Goal: Task Accomplishment & Management: Use online tool/utility

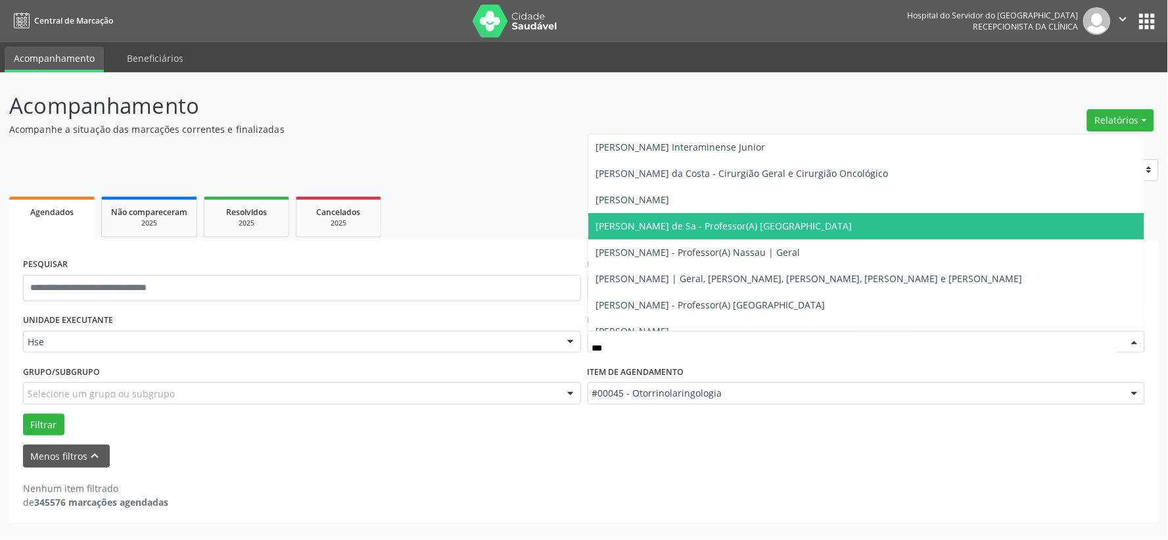
type input "****"
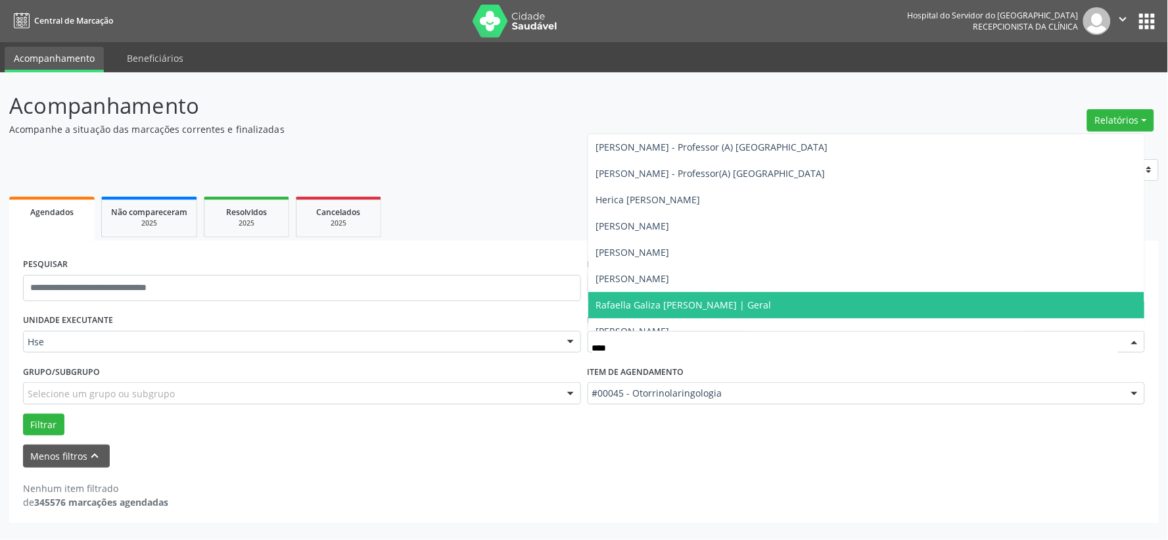
click at [708, 300] on span "Rafaella Galiza [PERSON_NAME] | Geral" at bounding box center [683, 304] width 175 height 12
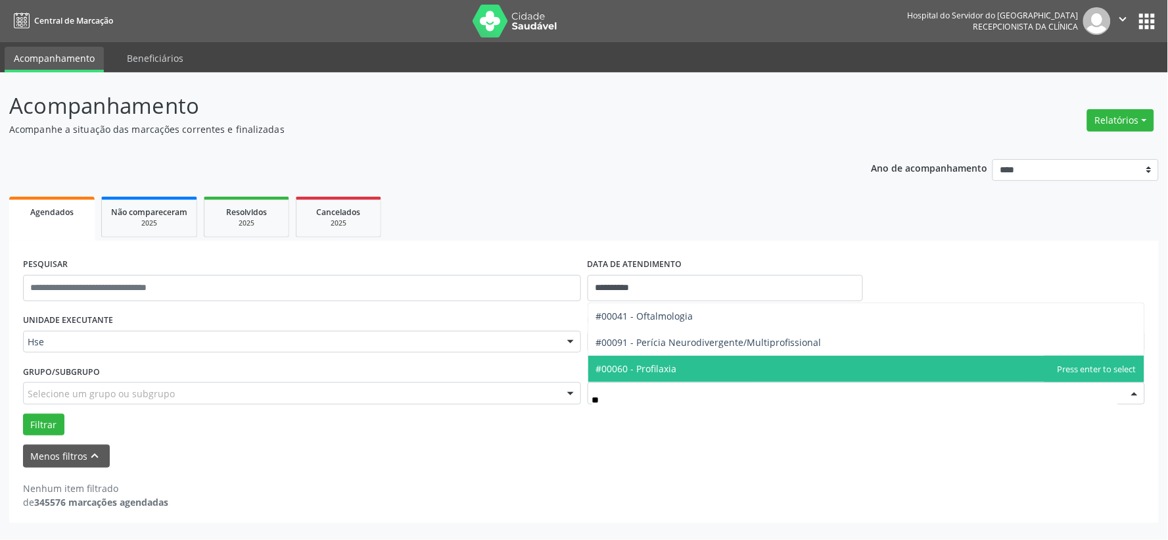
type input "***"
click at [705, 367] on span "#00041 - Oftalmologia" at bounding box center [866, 369] width 557 height 26
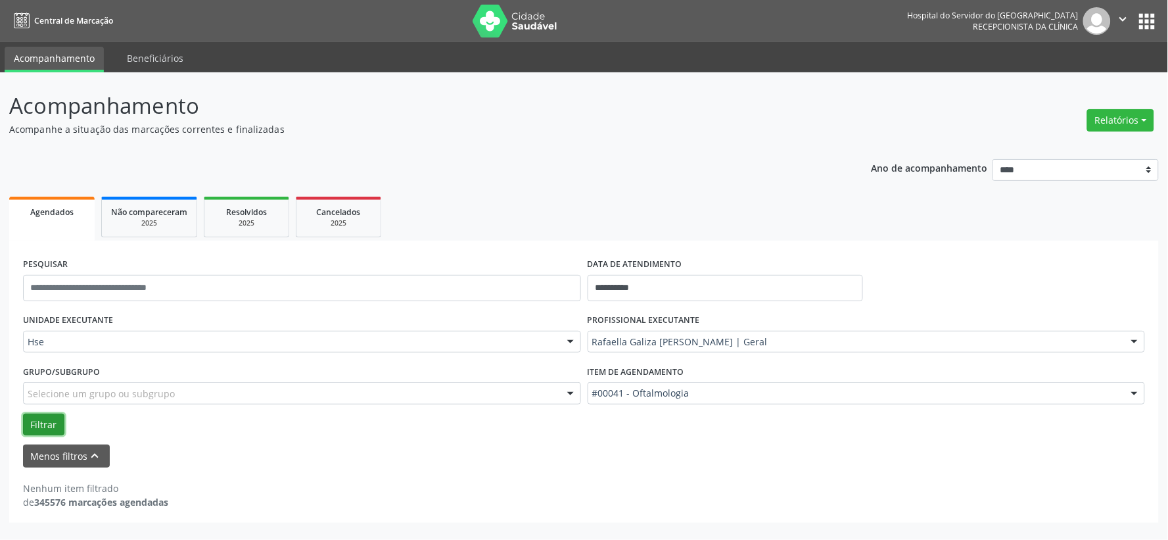
click at [34, 429] on button "Filtrar" at bounding box center [43, 424] width 41 height 22
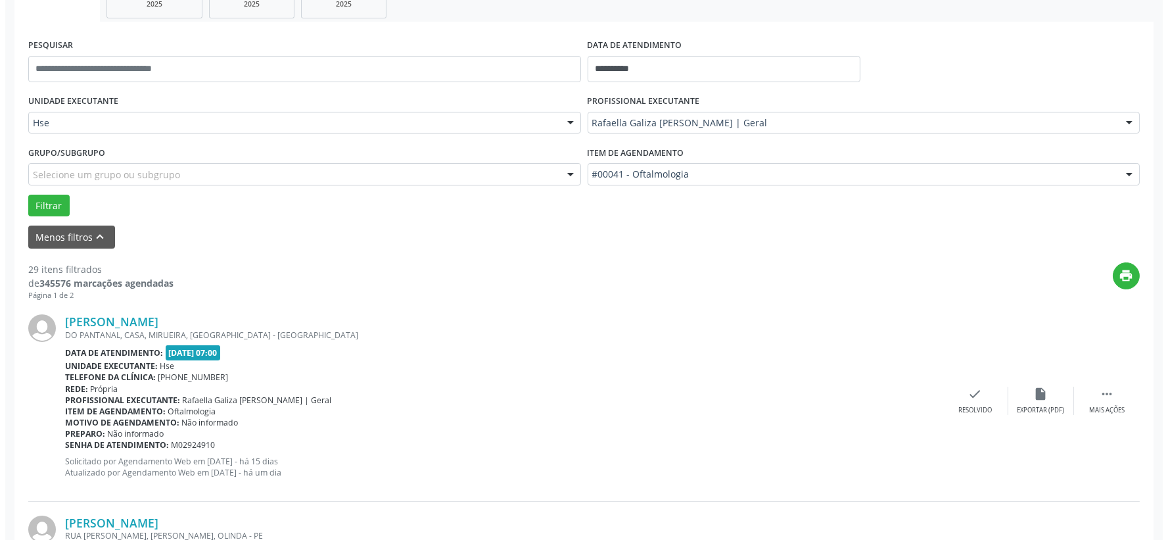
scroll to position [292, 0]
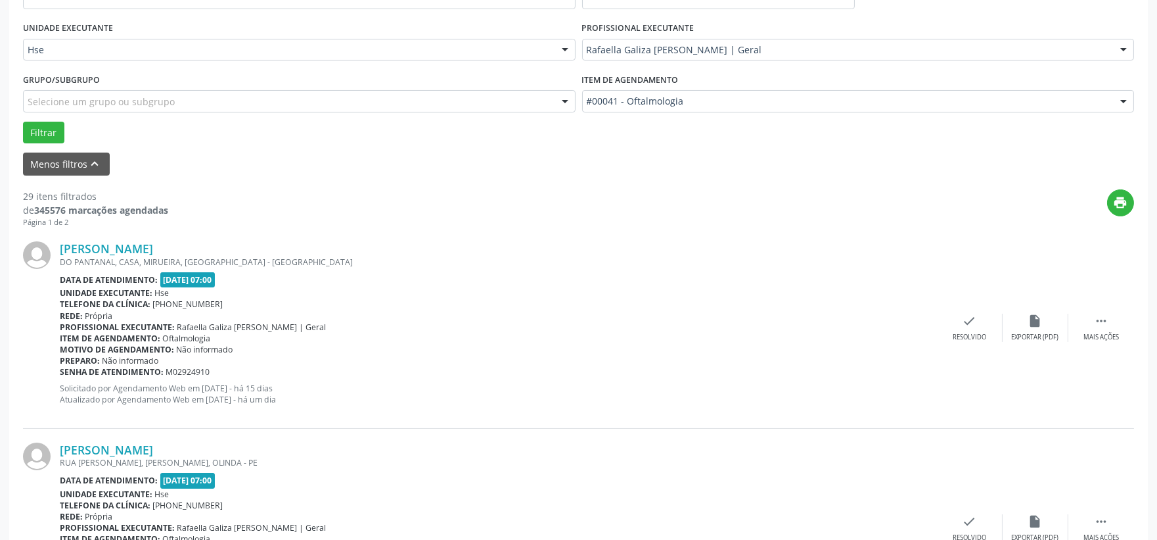
click at [960, 311] on div "[PERSON_NAME] DO PANTANAL, CASA, [GEOGRAPHIC_DATA], [GEOGRAPHIC_DATA] - [GEOGRA…" at bounding box center [578, 327] width 1111 height 200
click at [964, 333] on div "Resolvido" at bounding box center [970, 337] width 34 height 9
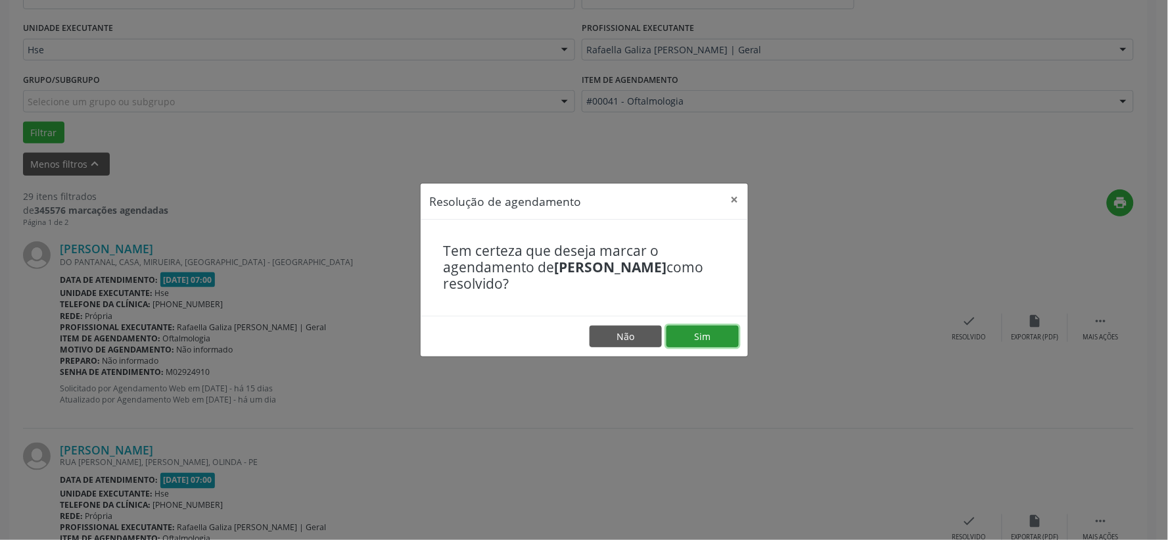
click at [720, 342] on button "Sim" at bounding box center [702, 336] width 72 height 22
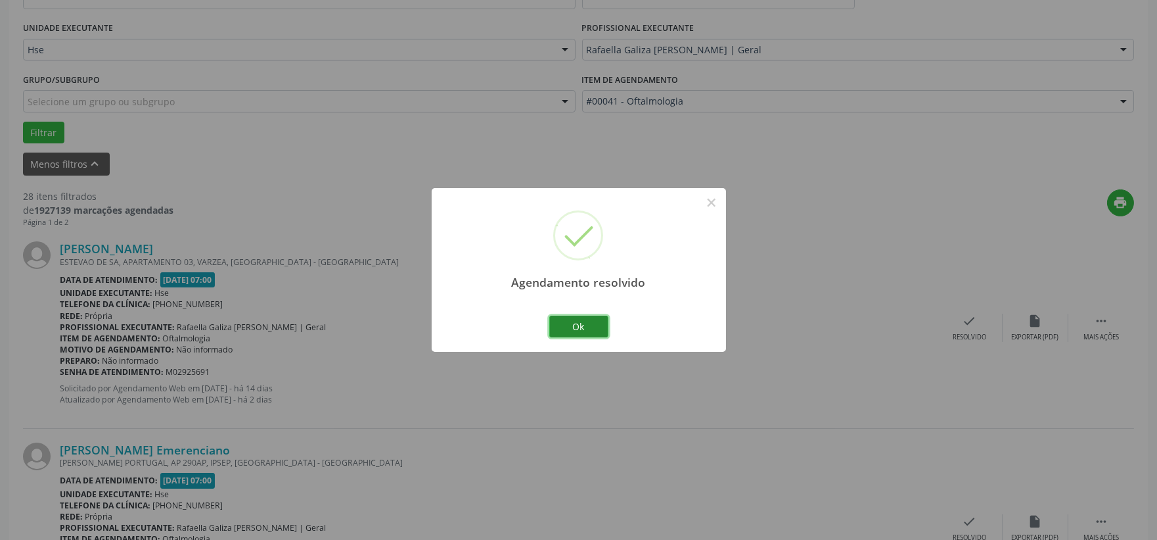
click at [602, 323] on button "Ok" at bounding box center [578, 326] width 59 height 22
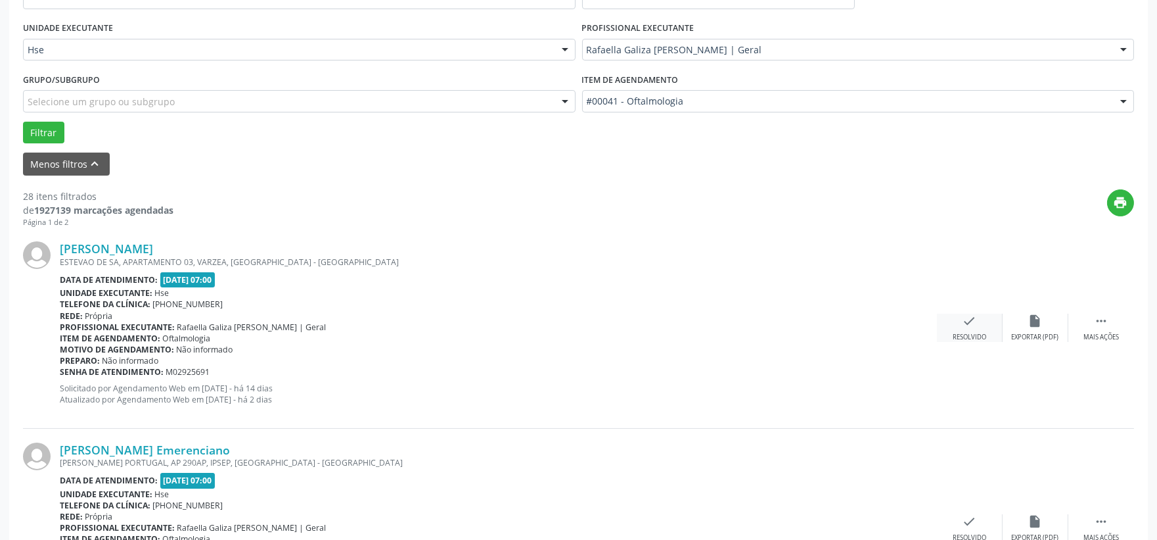
click at [958, 323] on div "check Resolvido" at bounding box center [970, 328] width 66 height 28
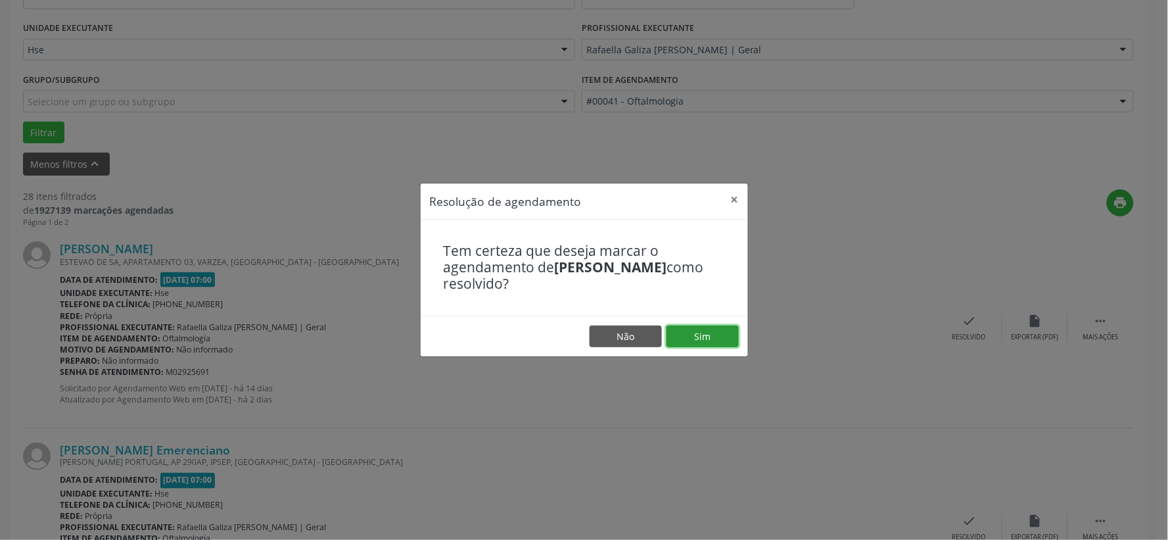
click at [707, 338] on button "Sim" at bounding box center [702, 336] width 72 height 22
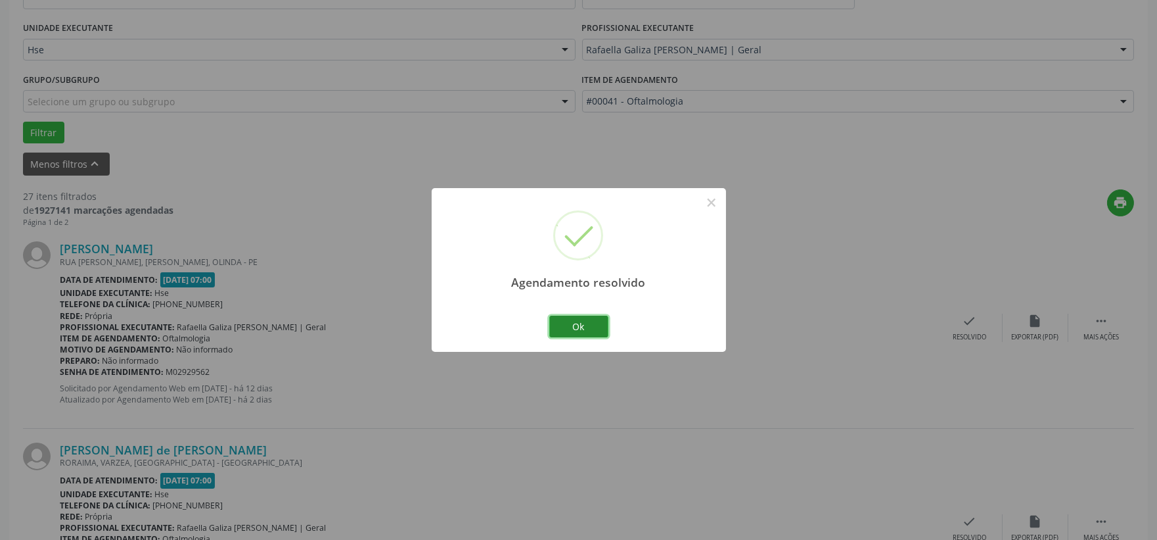
click at [586, 327] on button "Ok" at bounding box center [578, 326] width 59 height 22
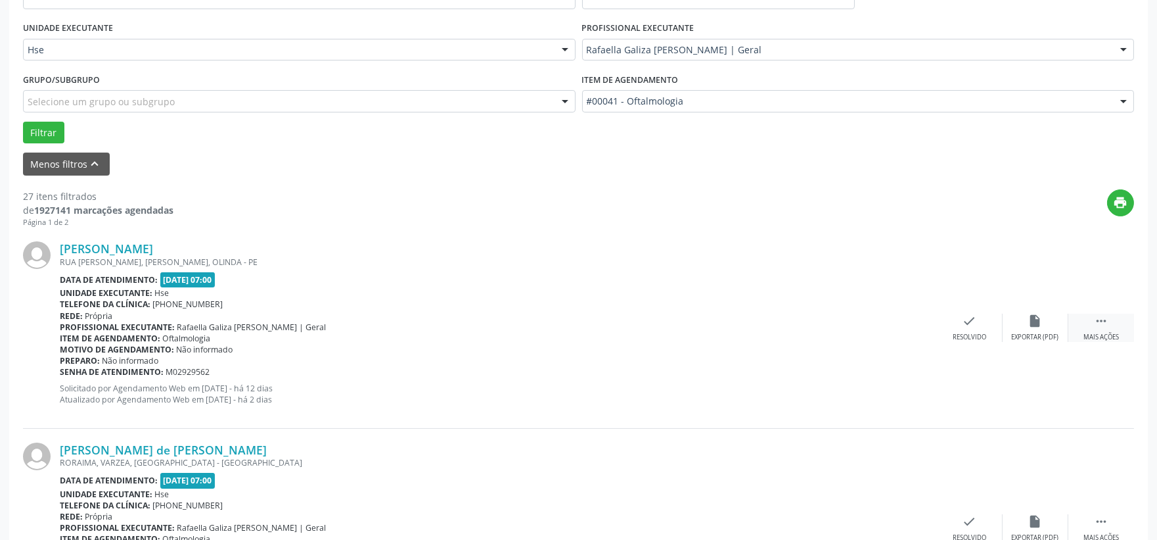
click at [1105, 330] on div " Mais ações" at bounding box center [1102, 328] width 66 height 28
click at [1027, 325] on div "alarm_off Não compareceu" at bounding box center [1036, 328] width 66 height 28
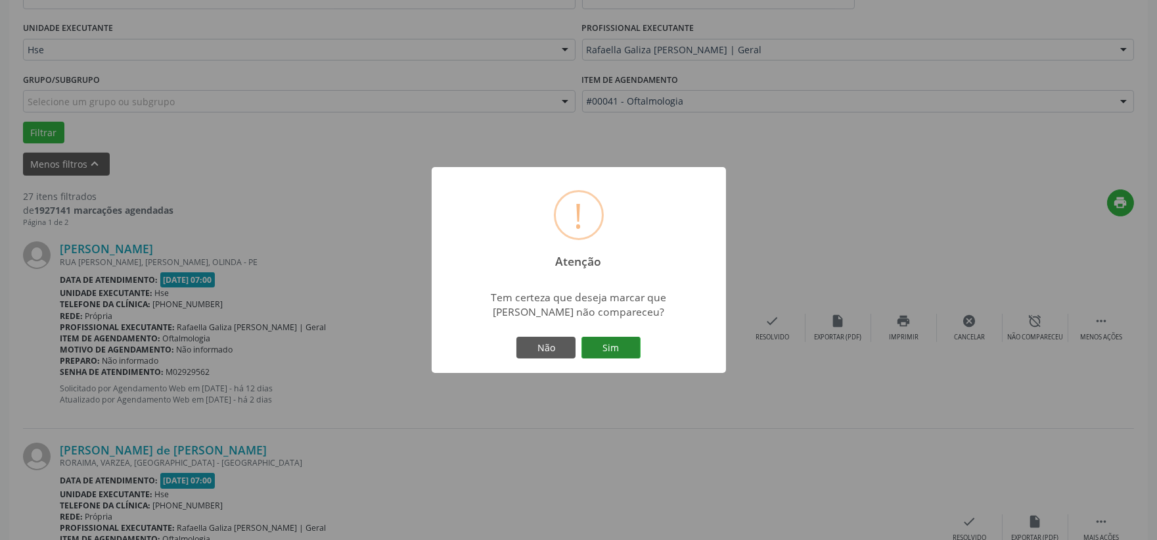
drag, startPoint x: 645, startPoint y: 351, endPoint x: 635, endPoint y: 344, distance: 12.4
click at [644, 351] on div "! Atenção × Tem certeza que deseja marcar que [PERSON_NAME] não compareceu? Não…" at bounding box center [579, 270] width 294 height 206
click at [618, 342] on button "Sim" at bounding box center [611, 348] width 59 height 22
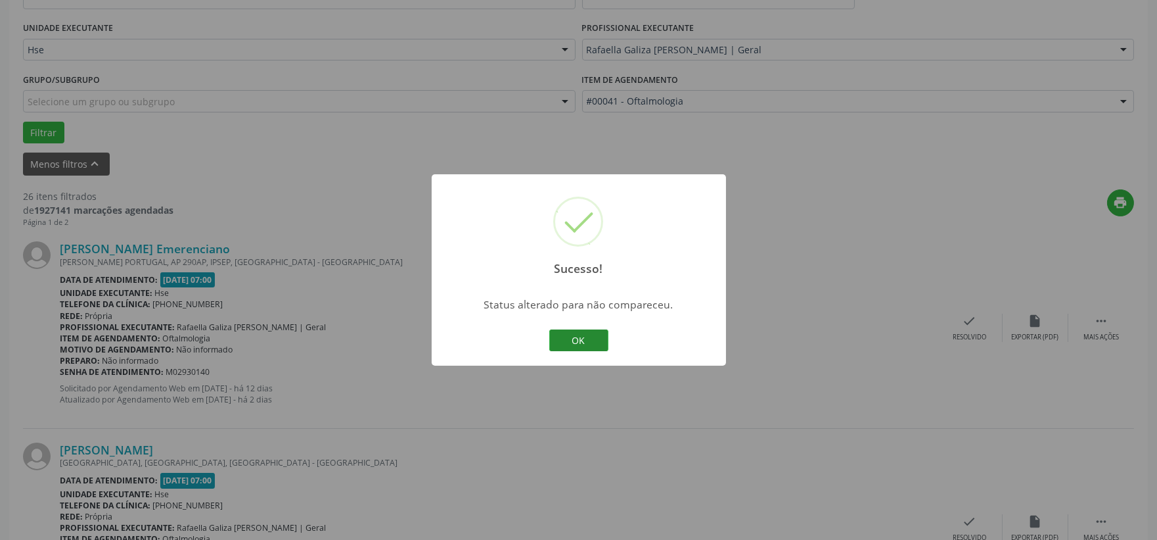
click at [566, 344] on button "OK" at bounding box center [578, 340] width 59 height 22
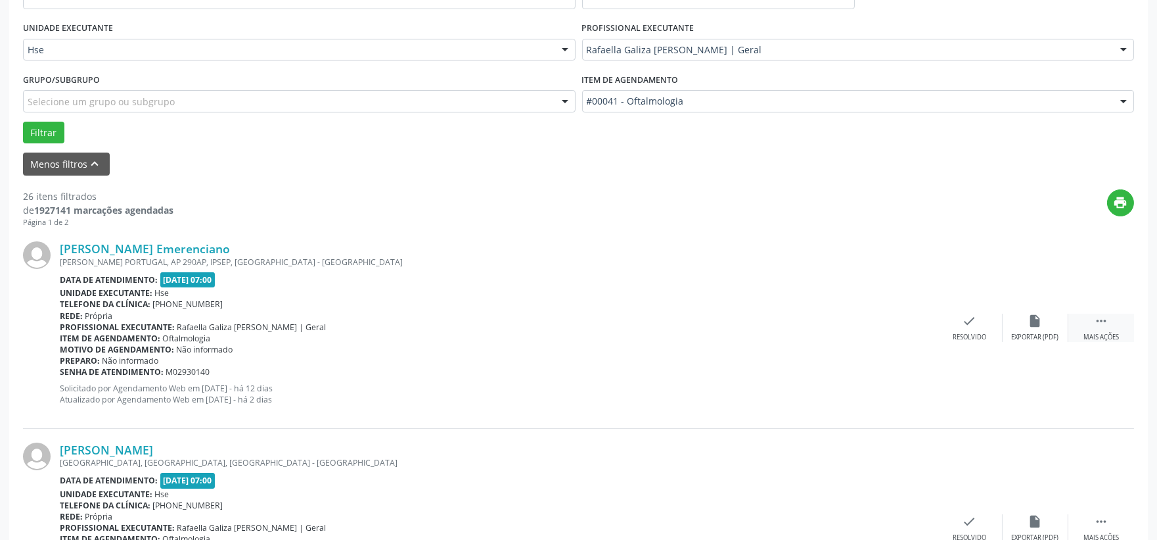
click at [1079, 336] on div " Mais ações" at bounding box center [1102, 328] width 66 height 28
click at [1033, 323] on icon "alarm_off" at bounding box center [1036, 321] width 14 height 14
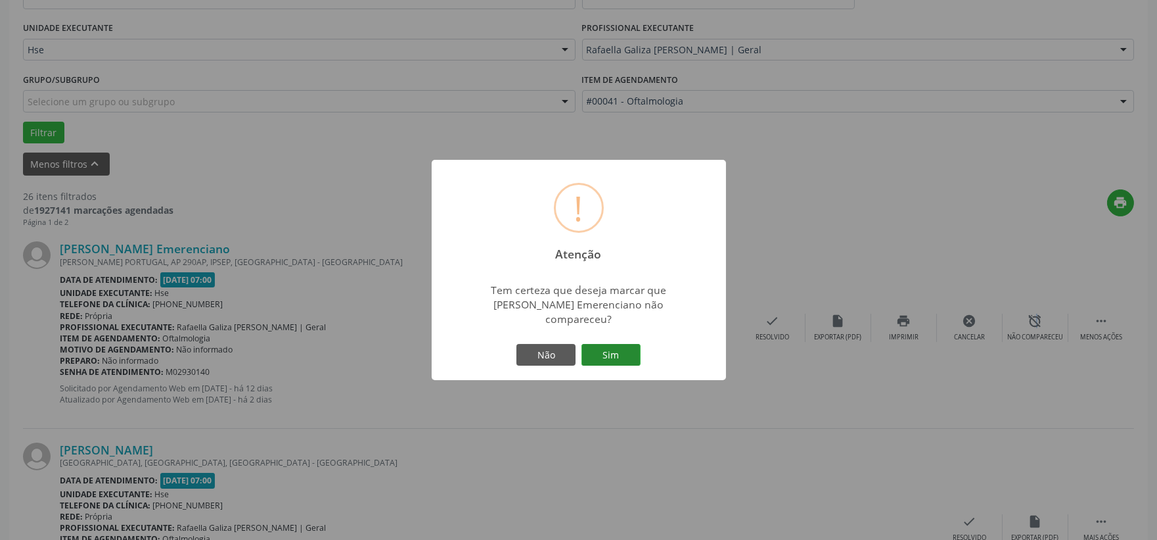
click at [607, 344] on button "Sim" at bounding box center [611, 355] width 59 height 22
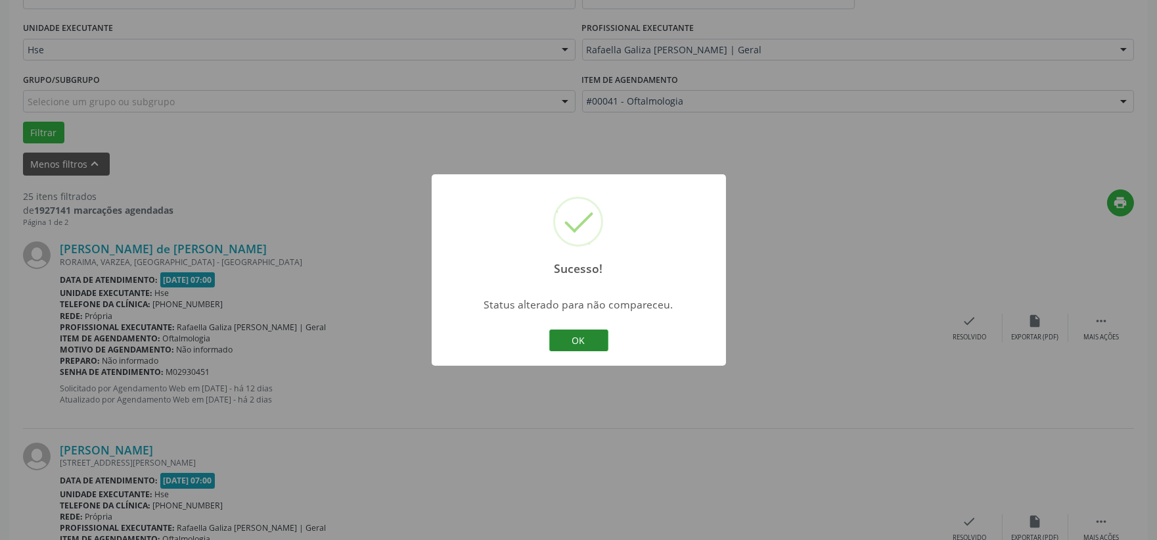
click at [574, 334] on button "OK" at bounding box center [578, 340] width 59 height 22
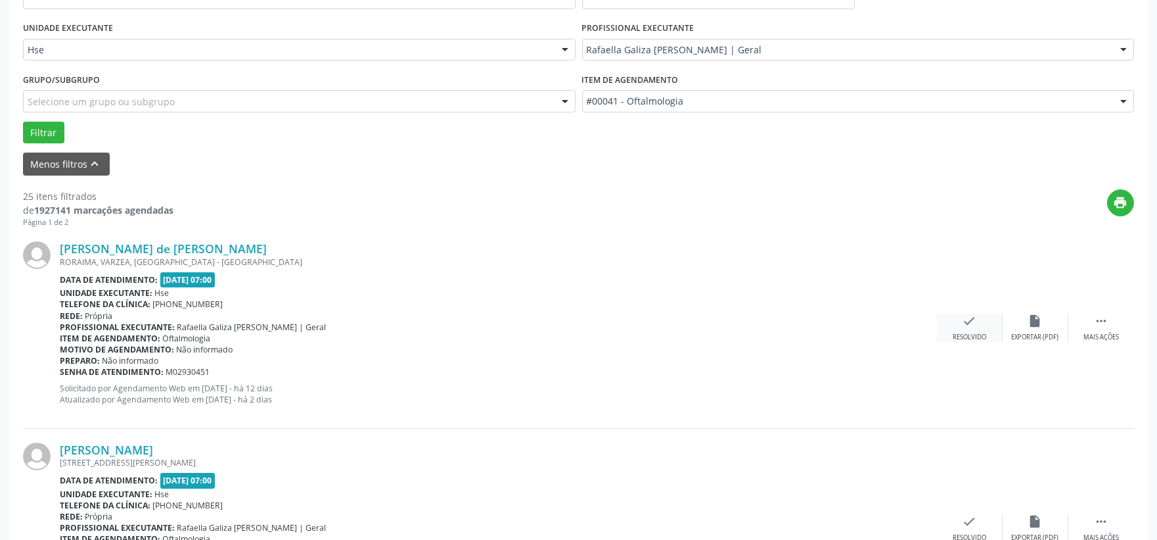
click at [988, 327] on div "check Resolvido" at bounding box center [970, 328] width 66 height 28
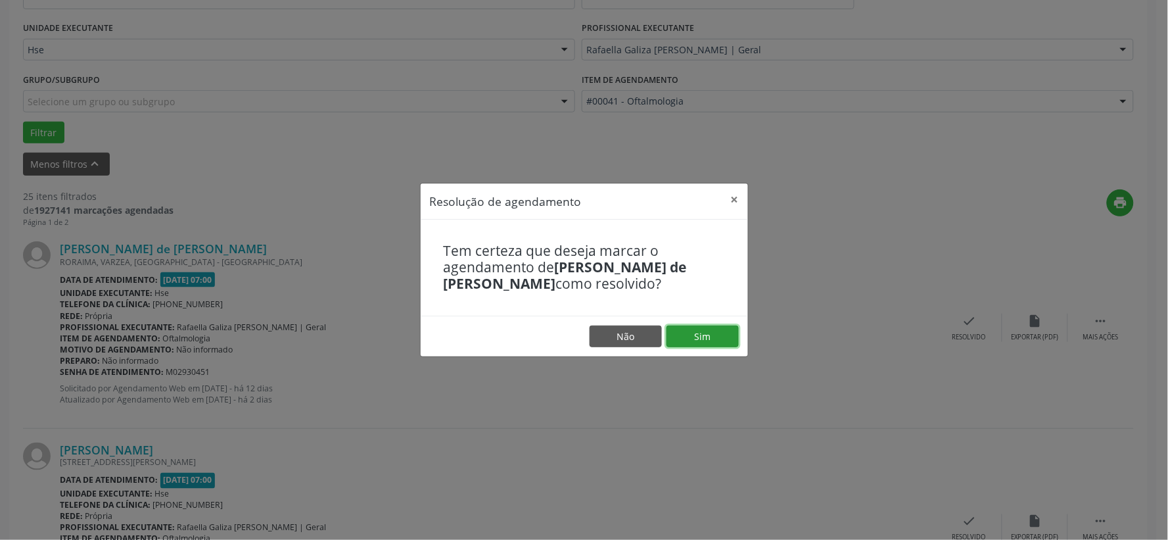
click at [705, 335] on button "Sim" at bounding box center [702, 336] width 72 height 22
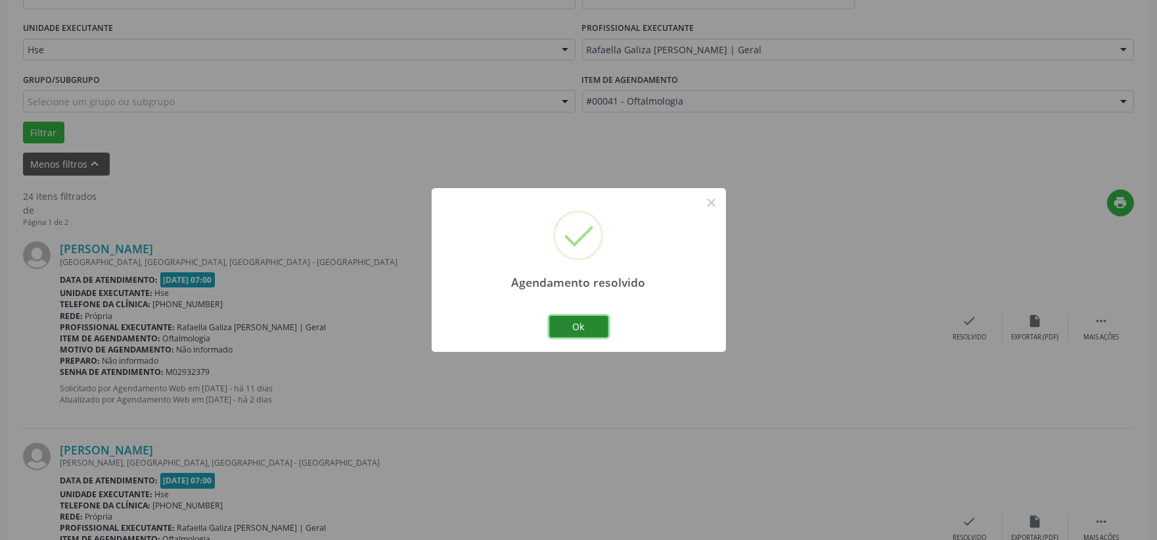
click at [572, 329] on button "Ok" at bounding box center [578, 326] width 59 height 22
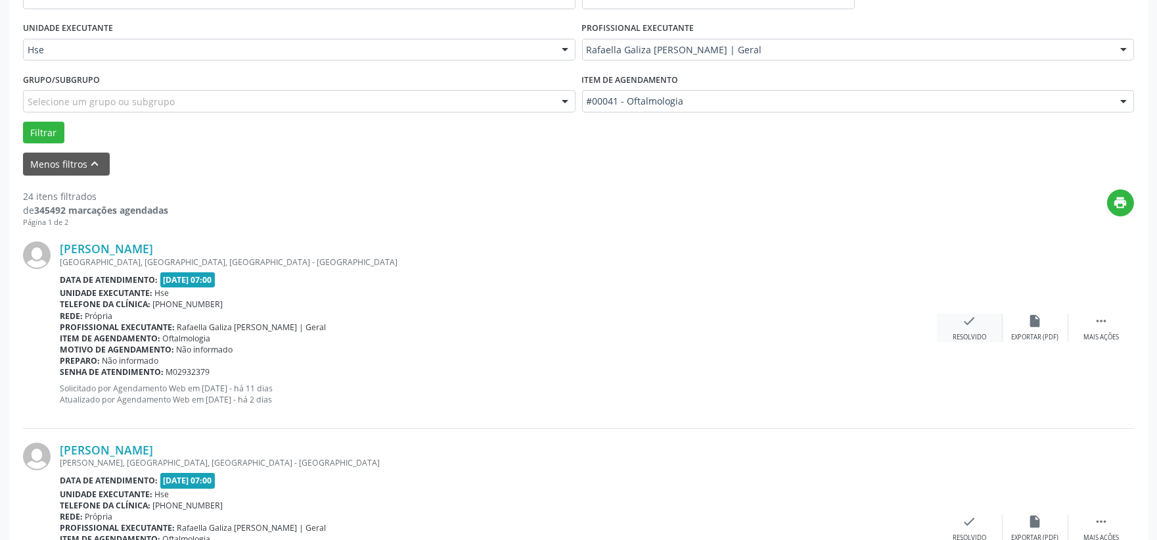
click at [982, 325] on div "check Resolvido" at bounding box center [970, 328] width 66 height 28
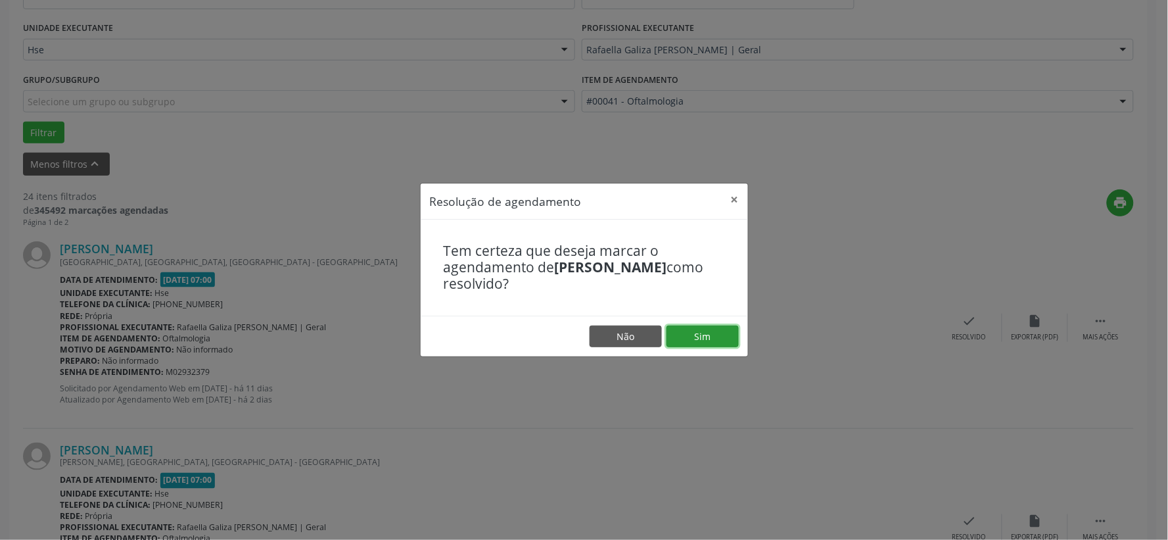
click at [732, 332] on button "Sim" at bounding box center [702, 336] width 72 height 22
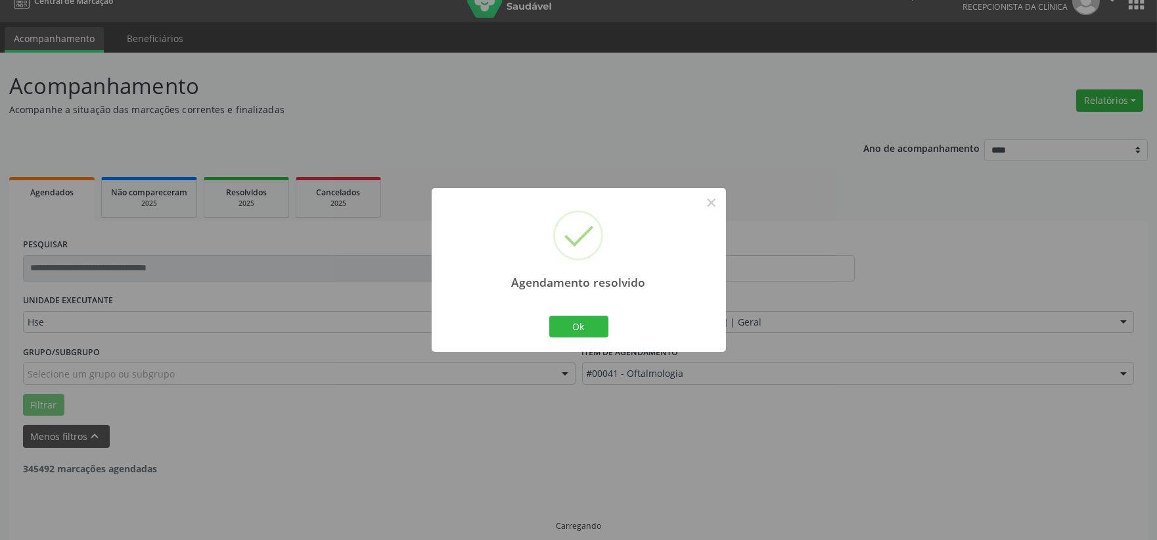
scroll to position [34, 0]
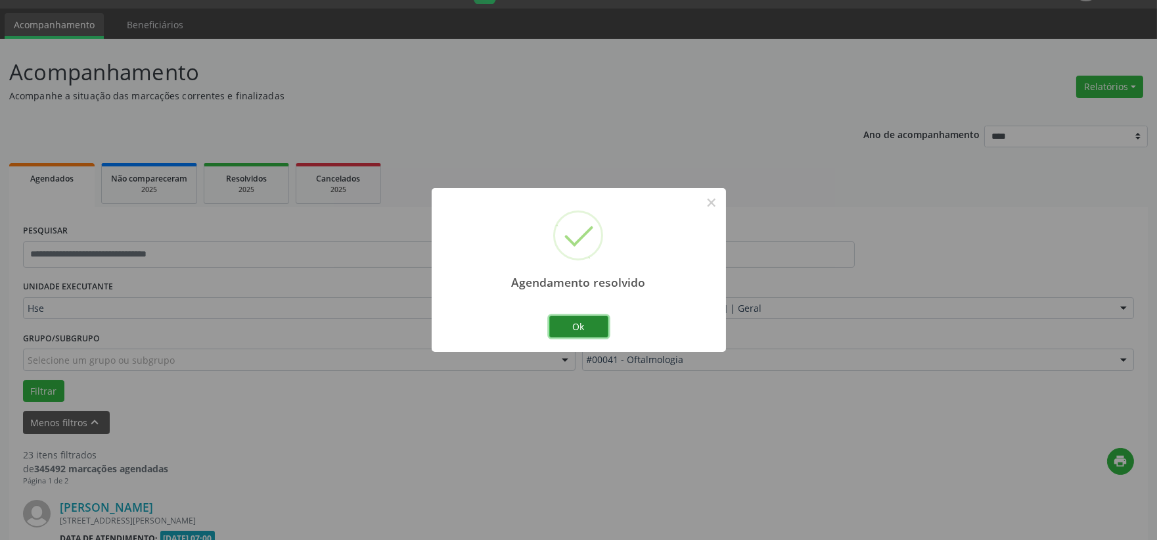
click at [560, 331] on button "Ok" at bounding box center [578, 326] width 59 height 22
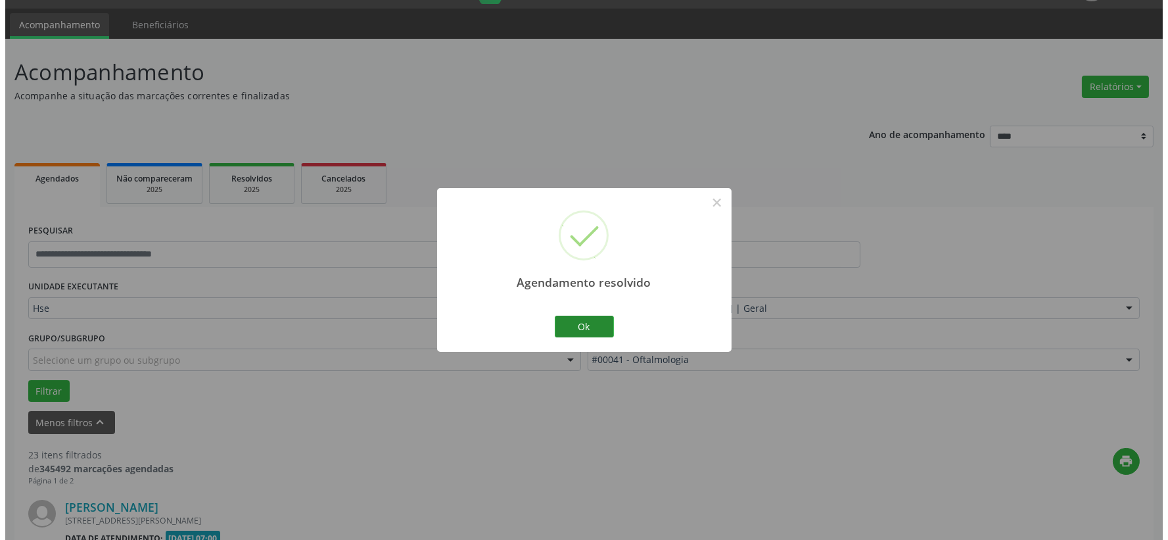
scroll to position [292, 0]
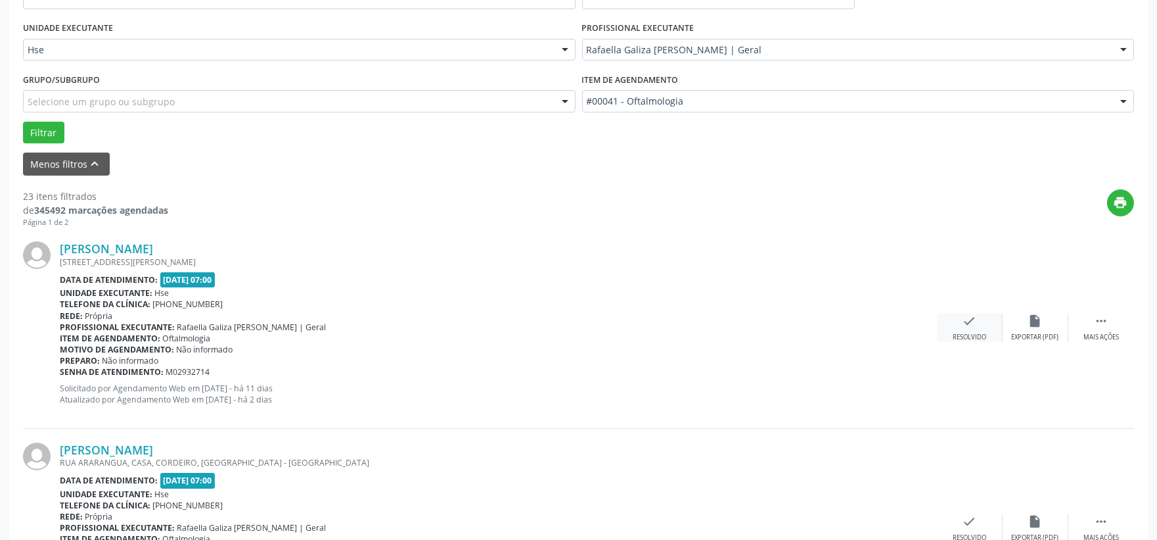
click at [962, 330] on div "check Resolvido" at bounding box center [970, 328] width 66 height 28
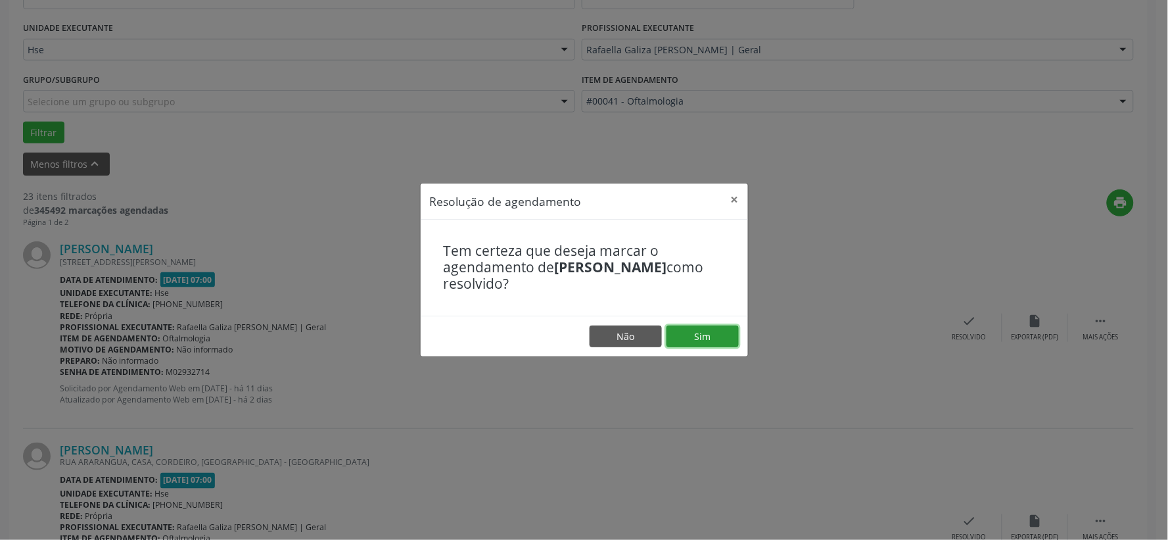
click at [717, 329] on button "Sim" at bounding box center [702, 336] width 72 height 22
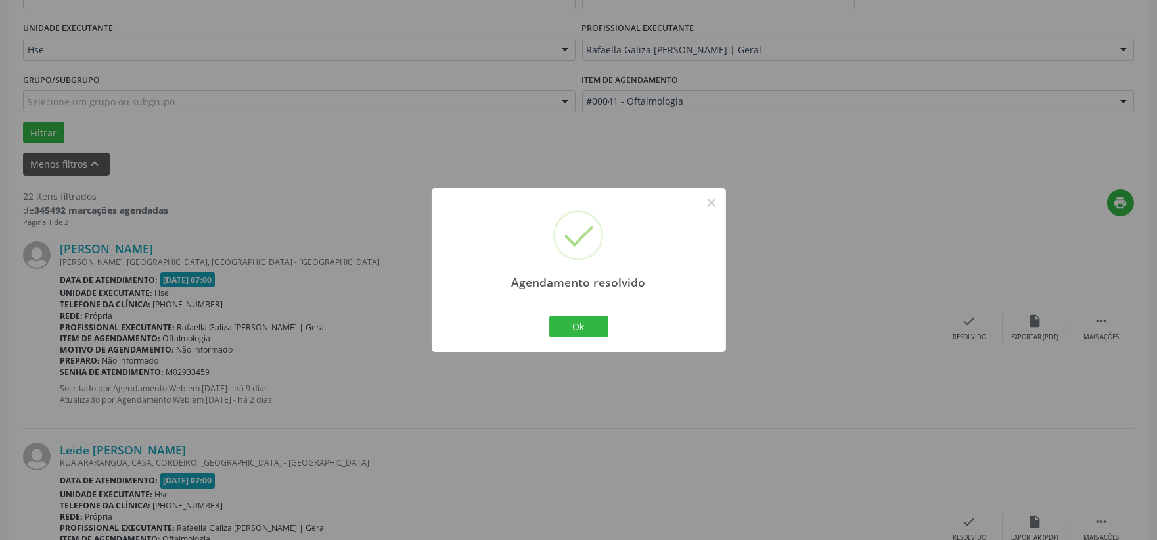
click at [597, 340] on div "Ok Cancel" at bounding box center [578, 326] width 65 height 28
click at [593, 333] on button "Ok" at bounding box center [578, 326] width 59 height 22
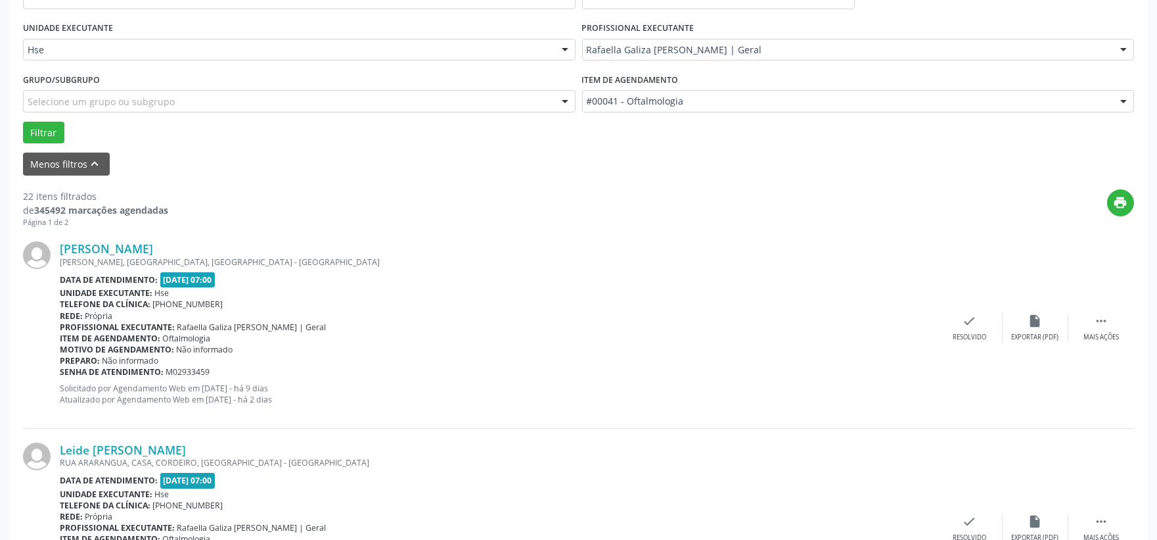
click at [1108, 344] on div "[PERSON_NAME] [PERSON_NAME], [GEOGRAPHIC_DATA], [GEOGRAPHIC_DATA] - [GEOGRAPHIC…" at bounding box center [578, 327] width 1111 height 200
click at [1095, 335] on div "Mais ações" at bounding box center [1101, 337] width 35 height 9
click at [1040, 333] on div "Não compareceu" at bounding box center [1036, 337] width 56 height 9
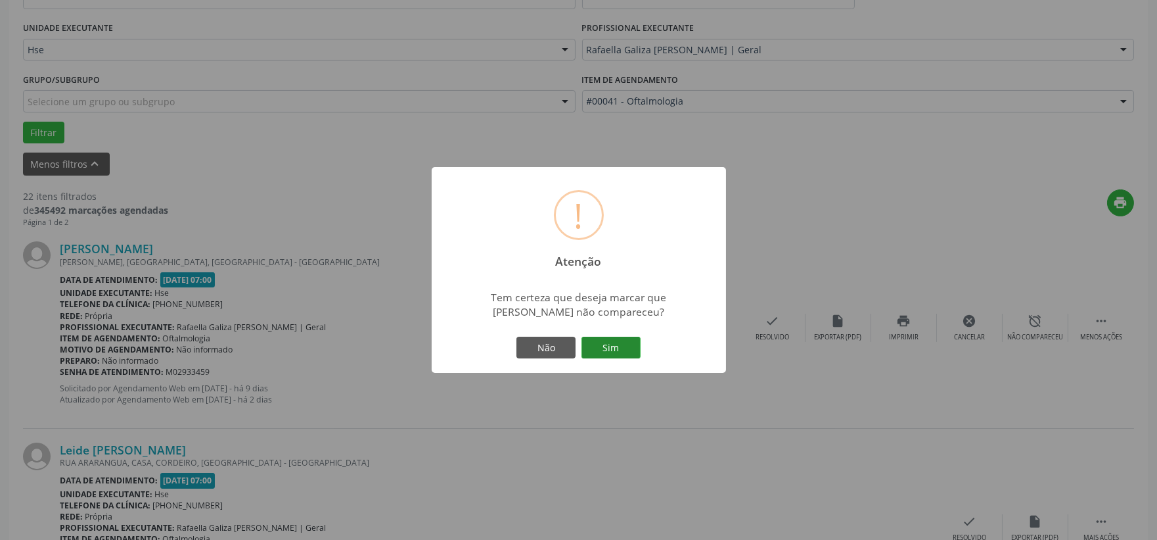
click at [589, 346] on button "Sim" at bounding box center [611, 348] width 59 height 22
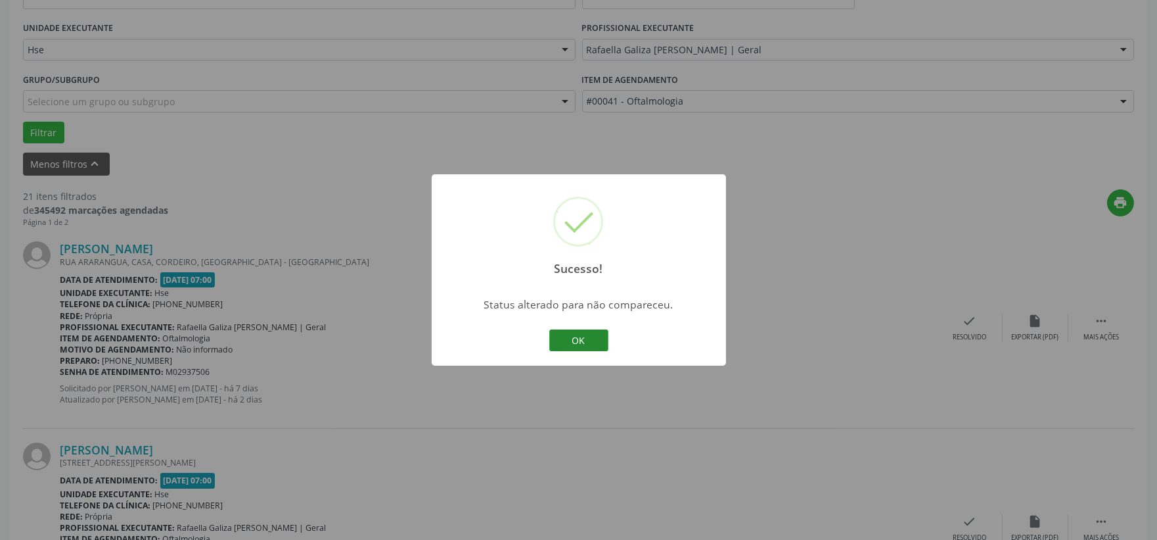
click at [576, 338] on button "OK" at bounding box center [578, 340] width 59 height 22
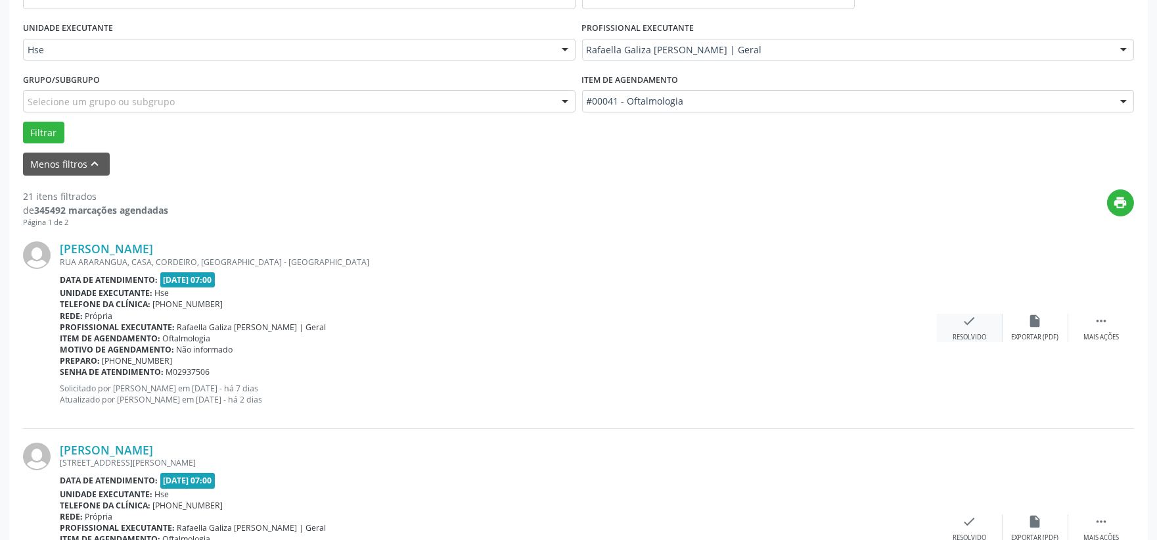
click at [976, 321] on icon "check" at bounding box center [970, 321] width 14 height 14
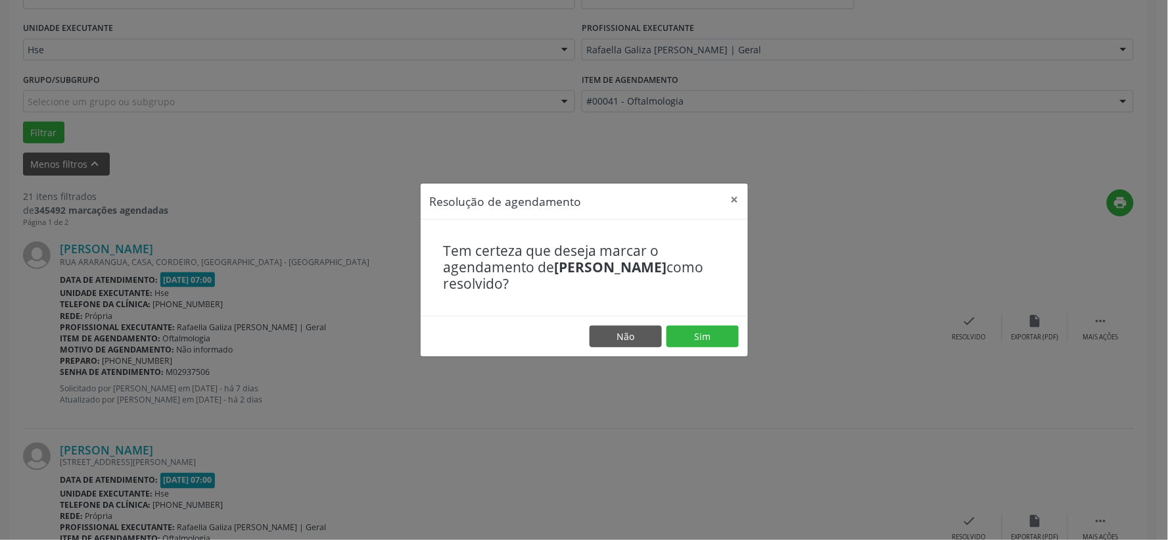
drag, startPoint x: 725, startPoint y: 347, endPoint x: 718, endPoint y: 343, distance: 8.2
click at [724, 347] on footer "Não Sim" at bounding box center [584, 335] width 327 height 41
click at [718, 343] on button "Sim" at bounding box center [702, 336] width 72 height 22
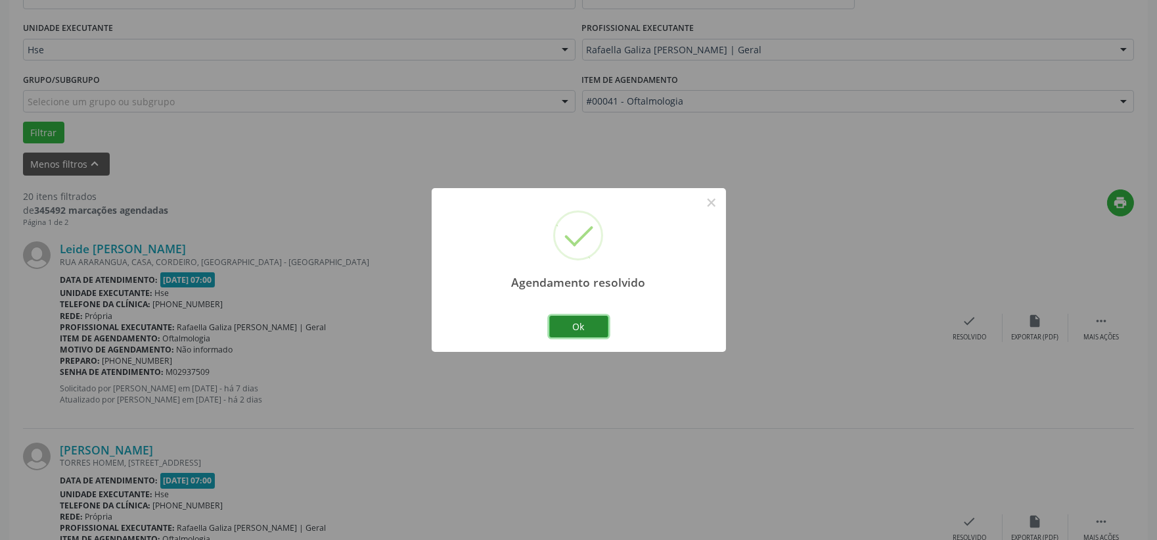
click at [569, 331] on button "Ok" at bounding box center [578, 326] width 59 height 22
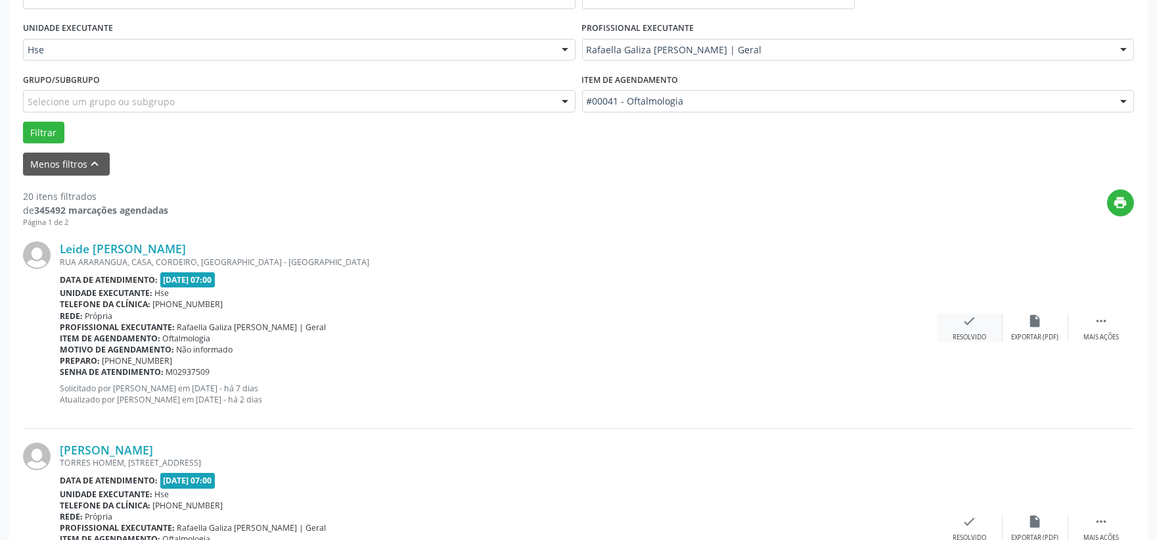
click at [963, 327] on div "check Resolvido" at bounding box center [970, 328] width 66 height 28
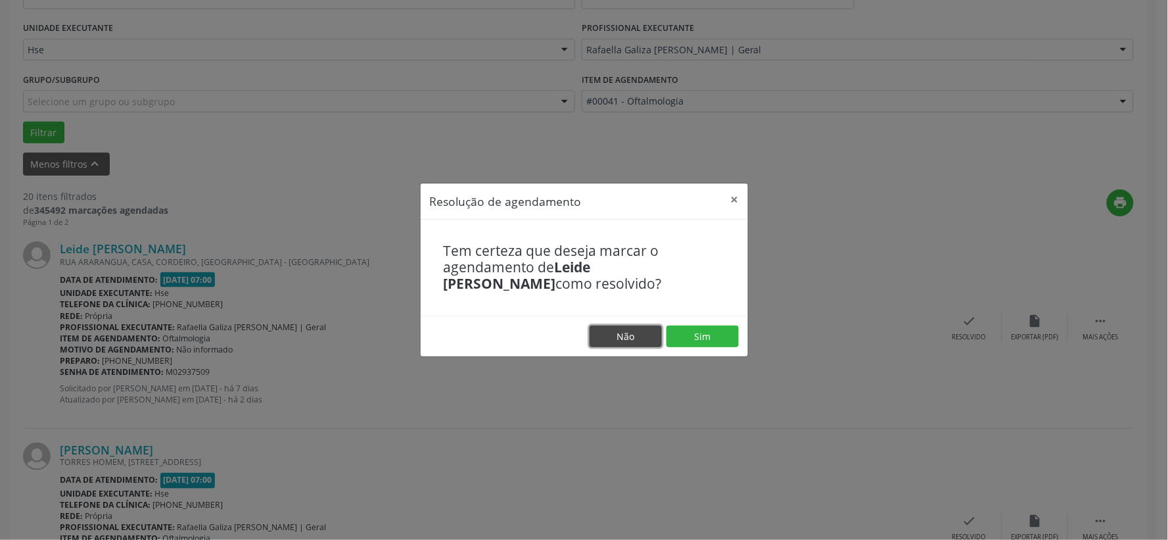
click at [659, 344] on button "Não" at bounding box center [626, 336] width 72 height 22
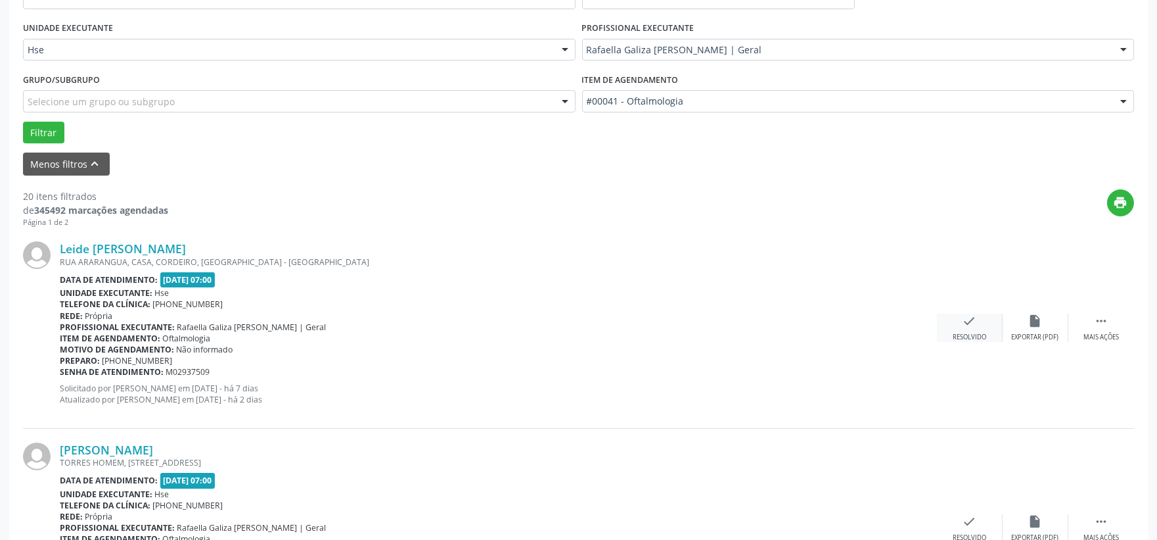
click at [977, 331] on div "check Resolvido" at bounding box center [970, 328] width 66 height 28
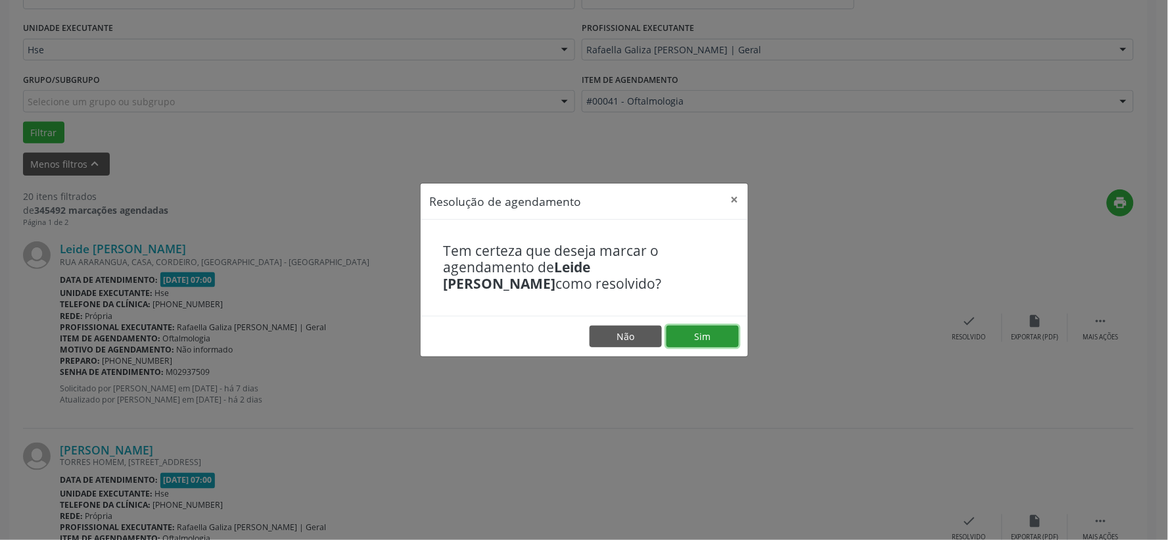
click at [708, 336] on button "Sim" at bounding box center [702, 336] width 72 height 22
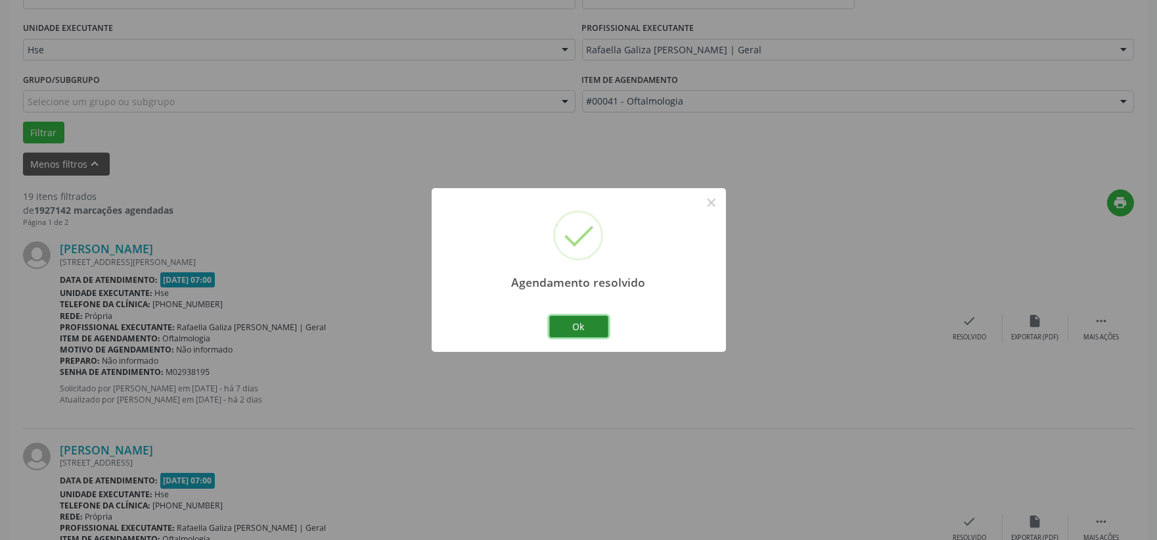
click at [575, 335] on button "Ok" at bounding box center [578, 326] width 59 height 22
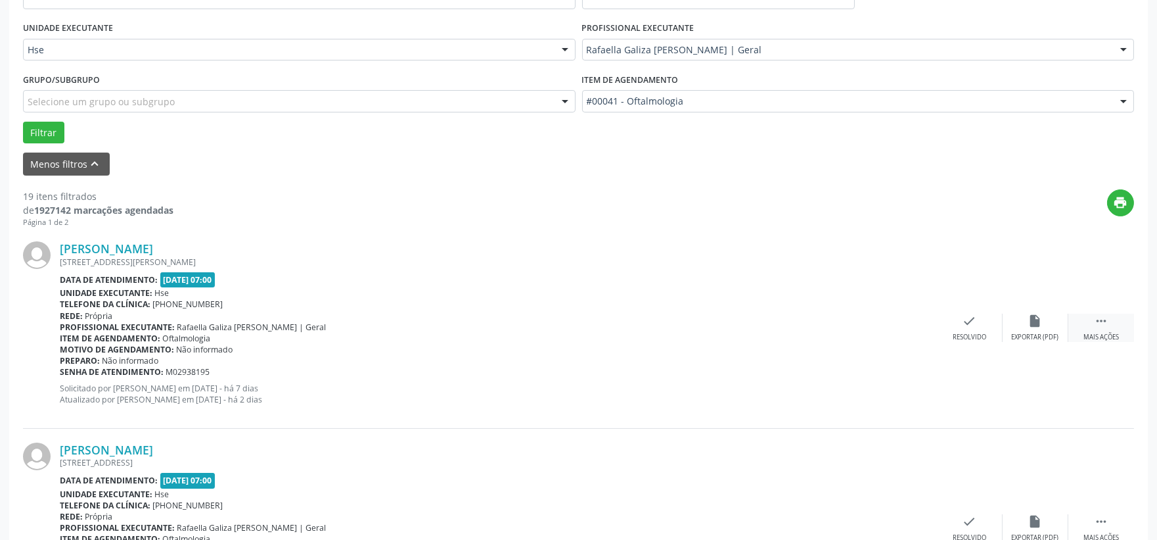
click at [1109, 334] on div "Mais ações" at bounding box center [1101, 337] width 35 height 9
click at [1023, 334] on div "Não compareceu" at bounding box center [1036, 337] width 56 height 9
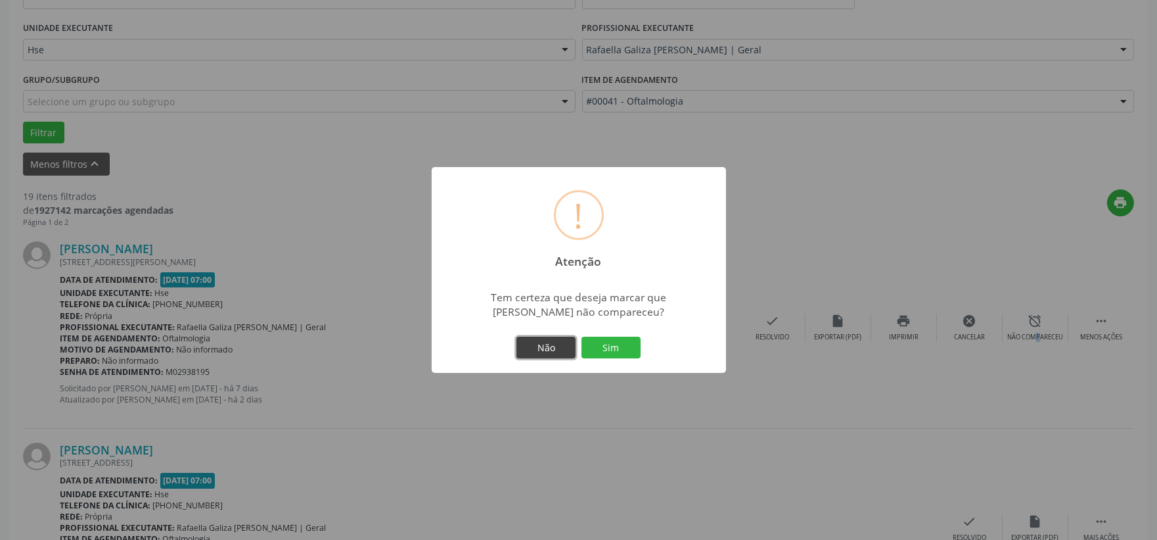
click at [569, 344] on button "Não" at bounding box center [546, 348] width 59 height 22
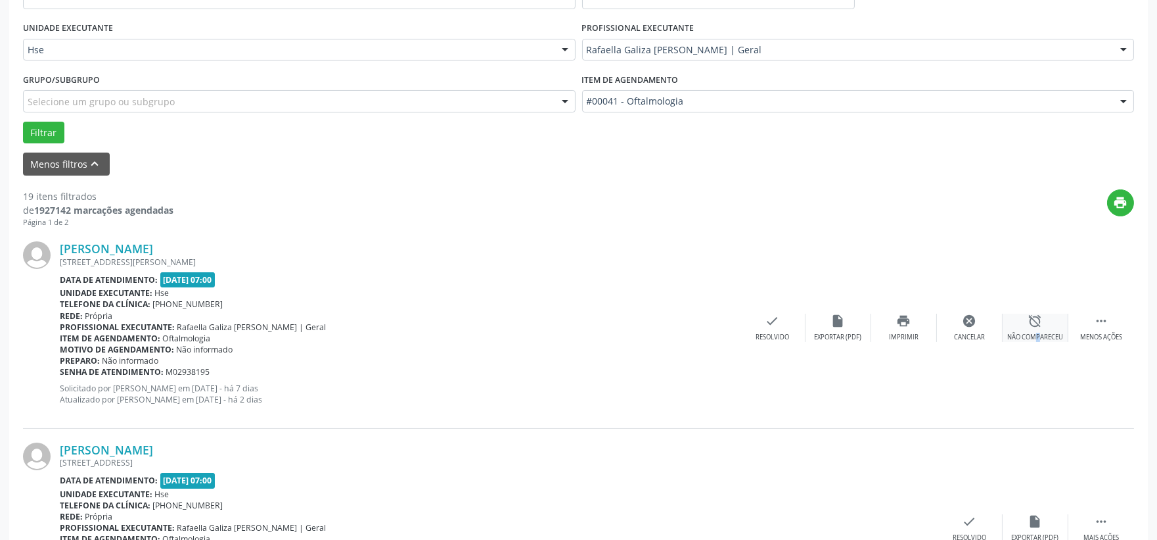
click at [1023, 333] on div "Não compareceu" at bounding box center [1036, 337] width 56 height 9
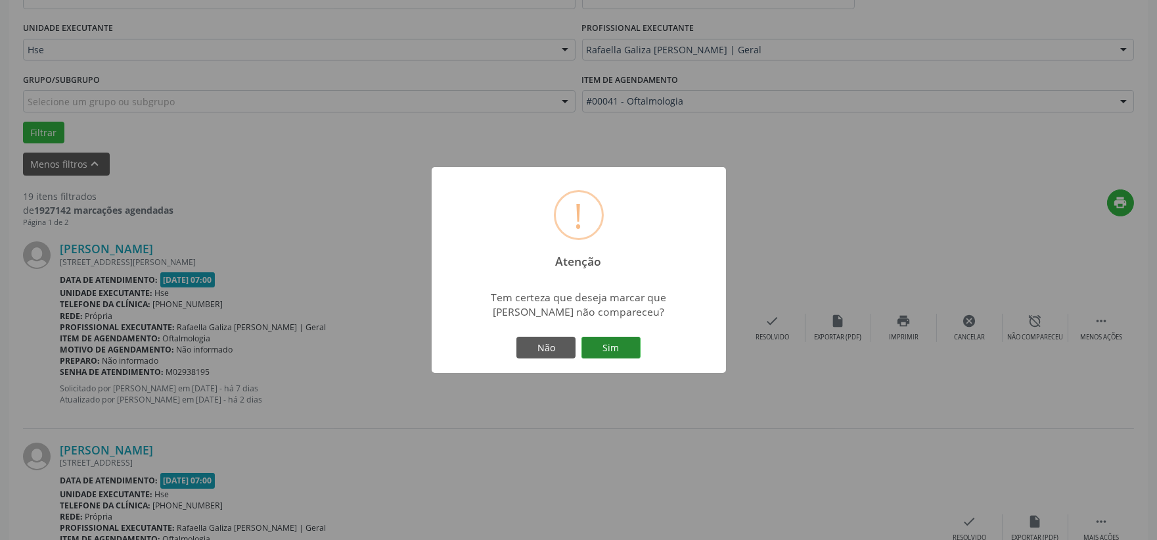
click at [628, 342] on button "Sim" at bounding box center [611, 348] width 59 height 22
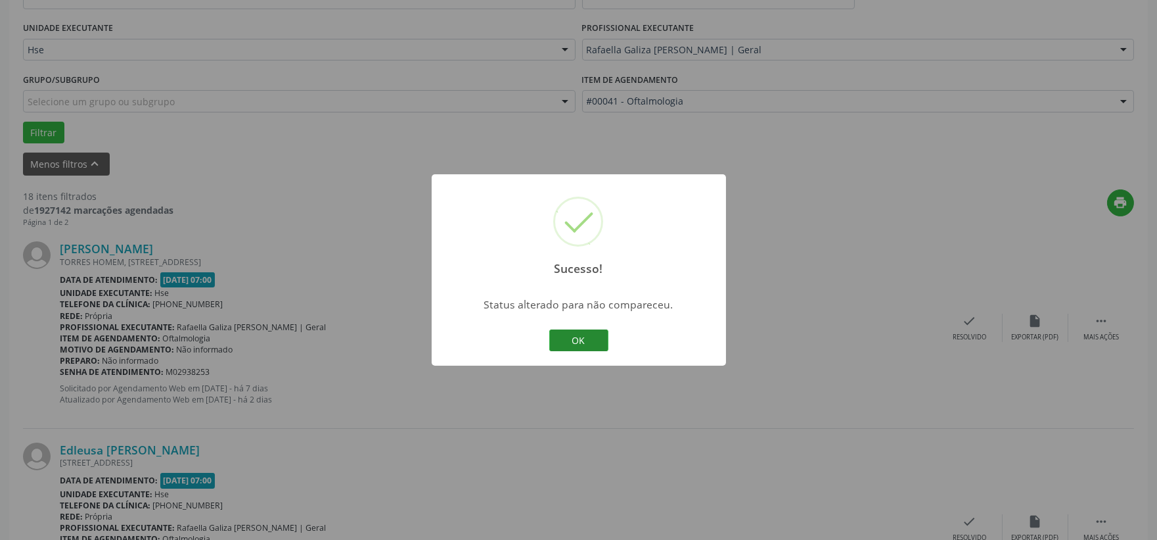
click at [581, 348] on button "OK" at bounding box center [578, 340] width 59 height 22
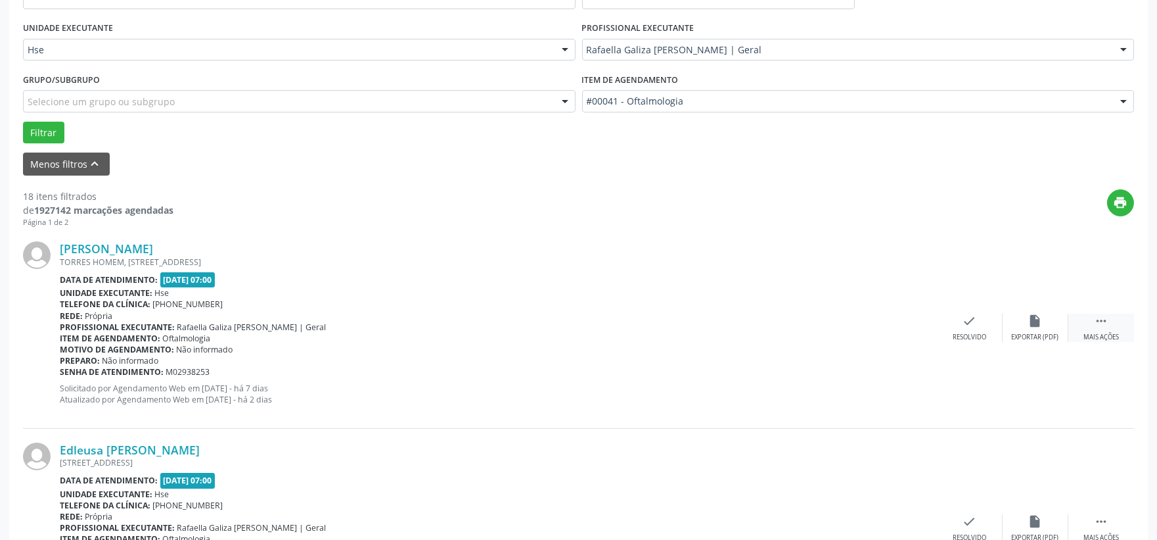
click at [1115, 325] on div " Mais ações" at bounding box center [1102, 328] width 66 height 28
click at [1022, 335] on div "Não compareceu" at bounding box center [1036, 337] width 56 height 9
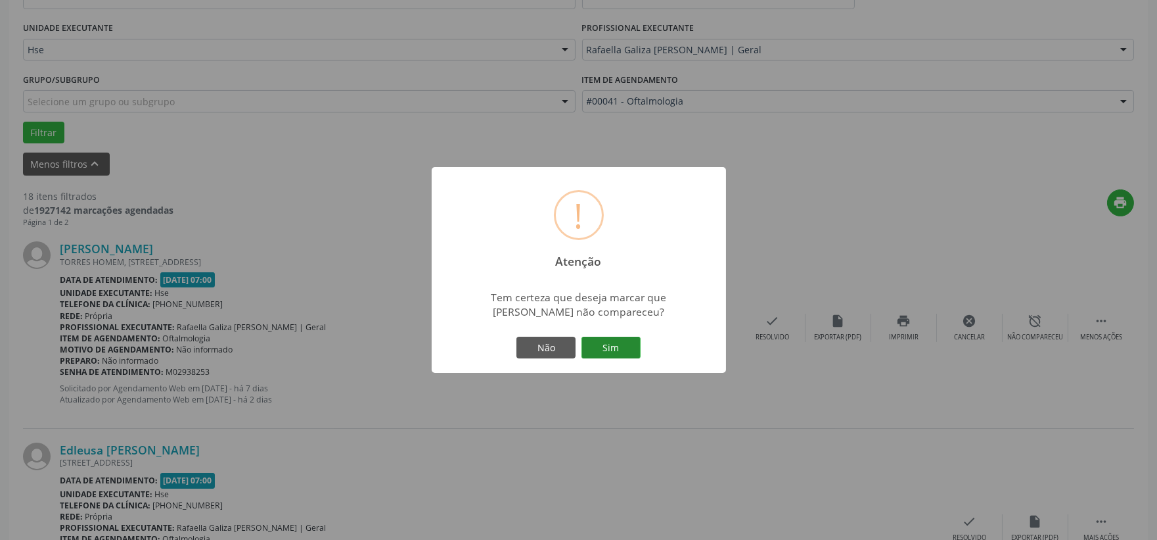
click at [584, 355] on button "Sim" at bounding box center [611, 348] width 59 height 22
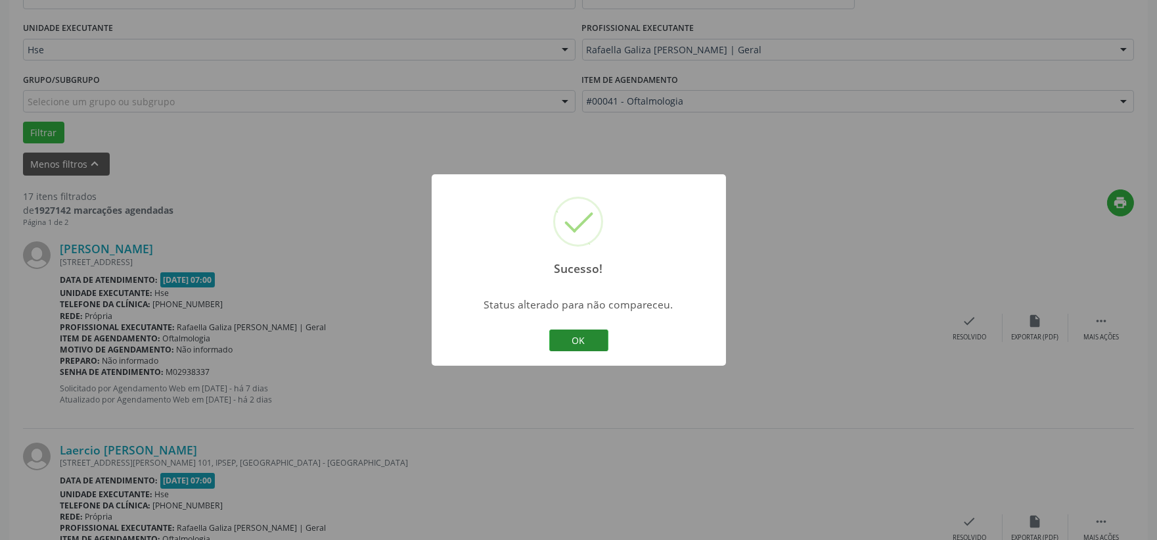
click at [606, 343] on button "OK" at bounding box center [578, 340] width 59 height 22
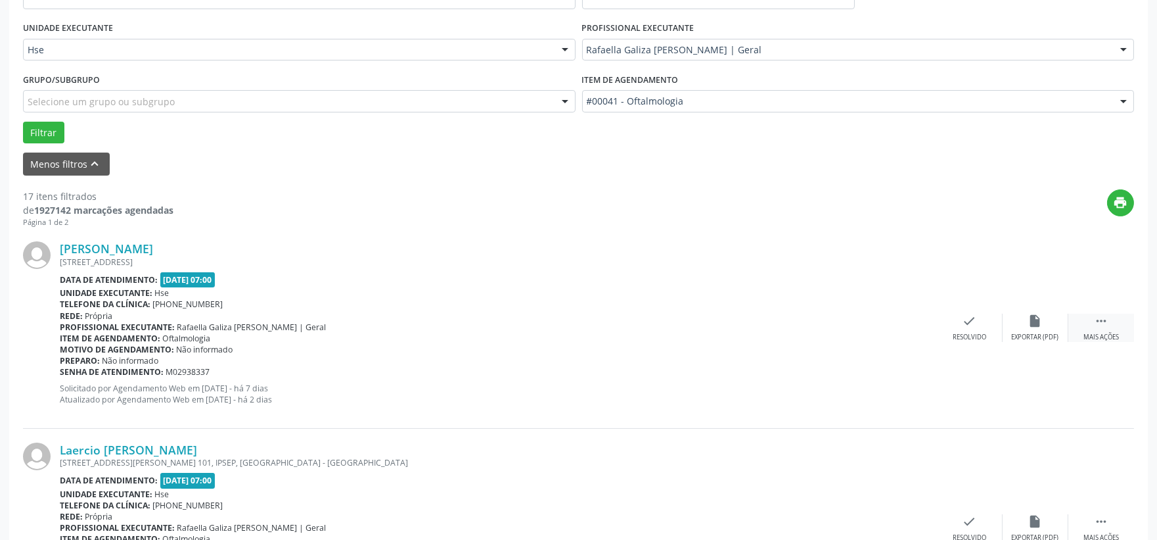
click at [1127, 329] on div " Mais ações" at bounding box center [1102, 328] width 66 height 28
click at [1031, 340] on div "Não compareceu" at bounding box center [1036, 337] width 56 height 9
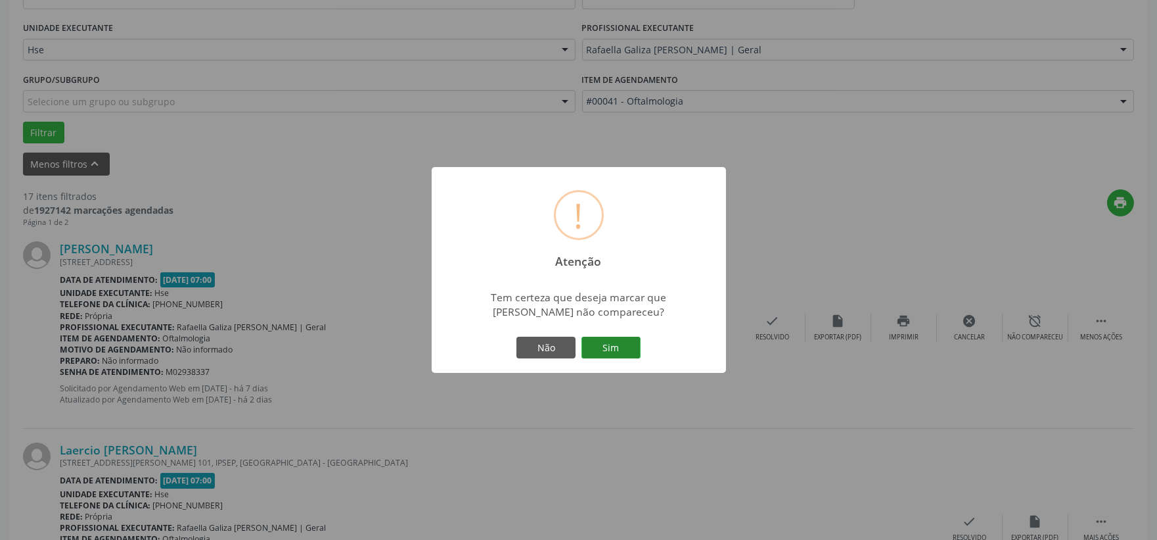
click at [613, 337] on button "Sim" at bounding box center [611, 348] width 59 height 22
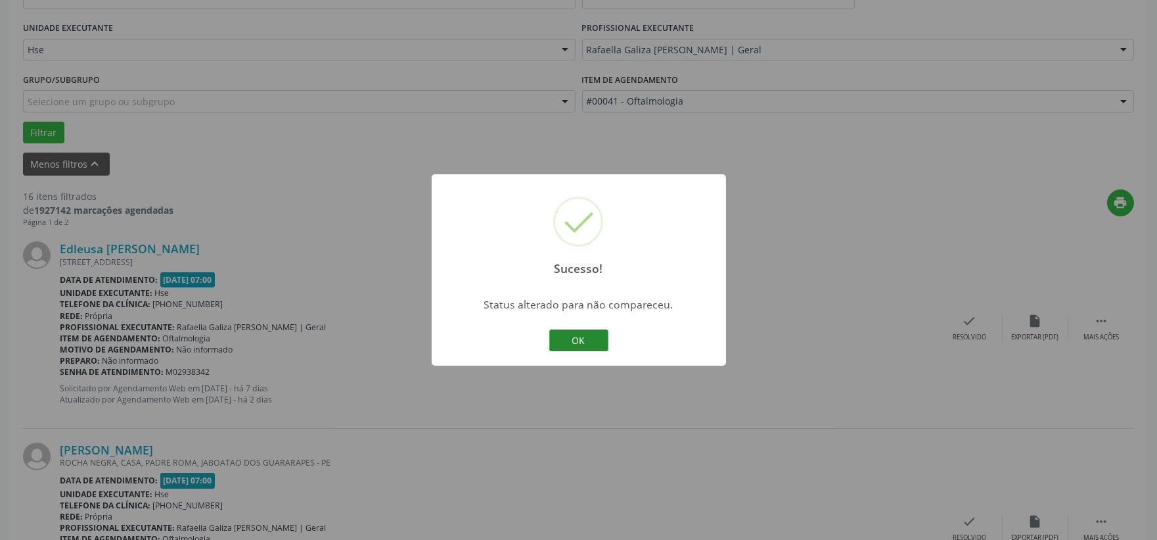
click at [573, 345] on button "OK" at bounding box center [578, 340] width 59 height 22
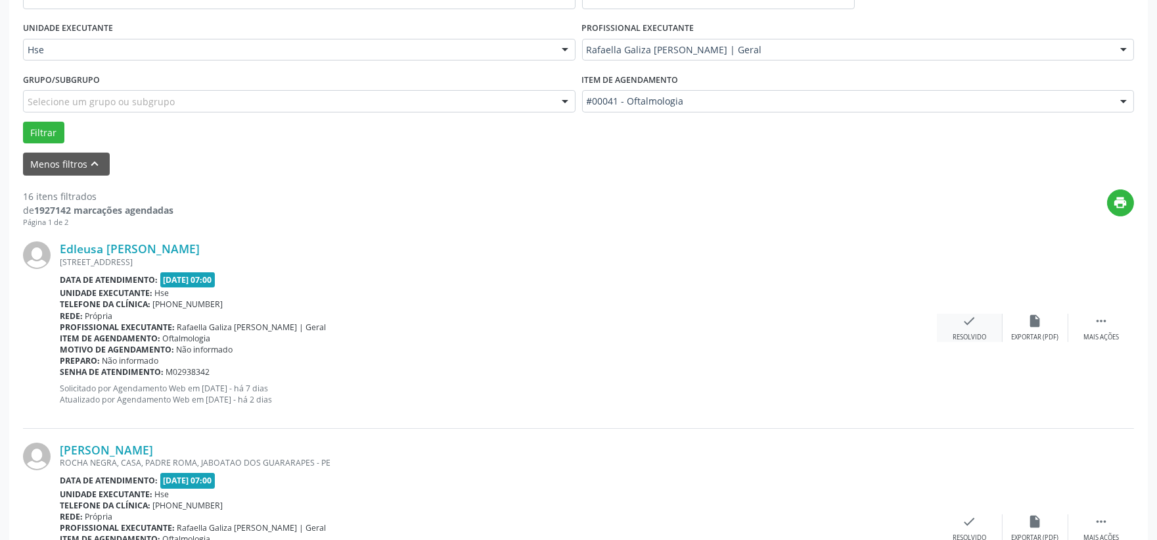
click at [986, 330] on div "check Resolvido" at bounding box center [970, 328] width 66 height 28
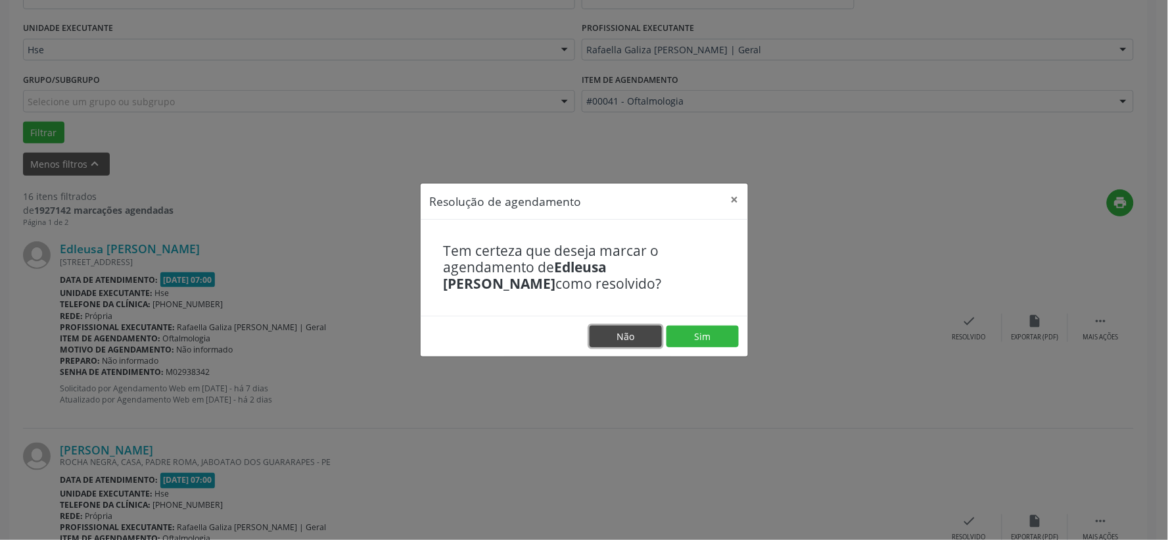
click at [655, 340] on button "Não" at bounding box center [626, 336] width 72 height 22
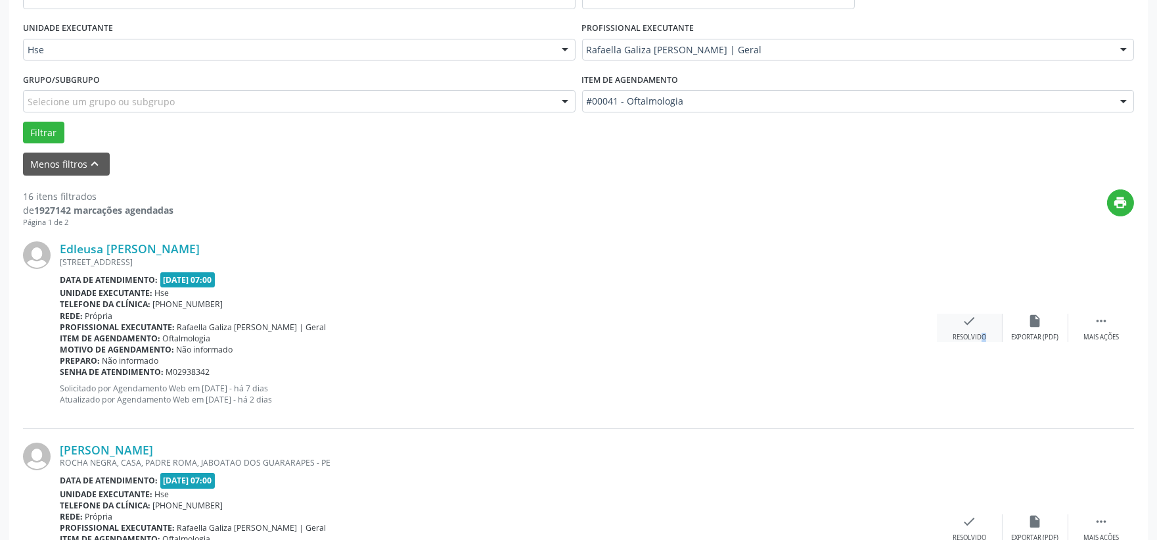
click at [974, 333] on div "Resolvido" at bounding box center [970, 337] width 34 height 9
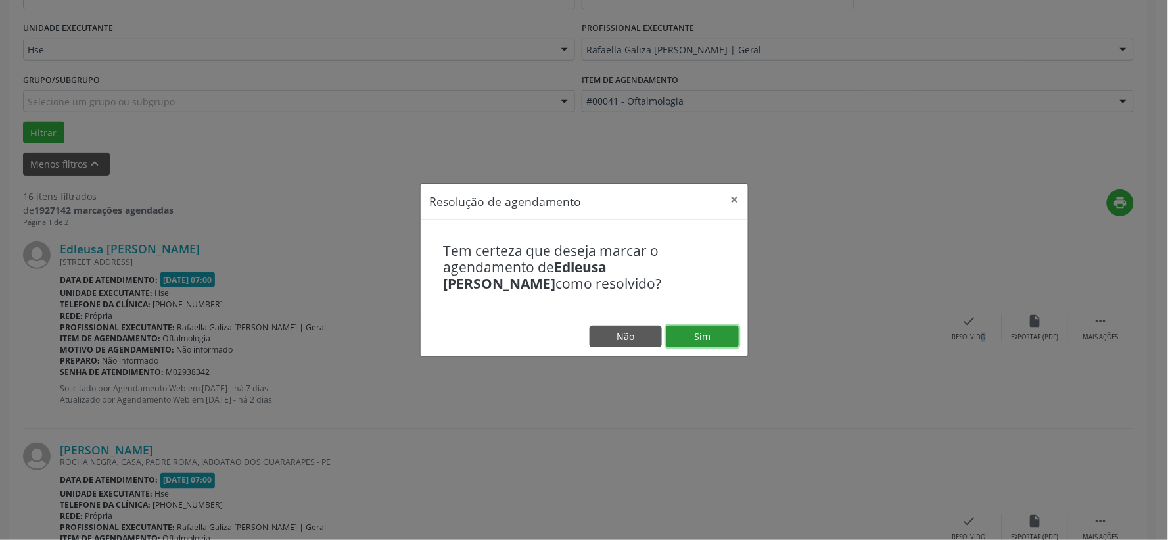
click at [714, 339] on button "Sim" at bounding box center [702, 336] width 72 height 22
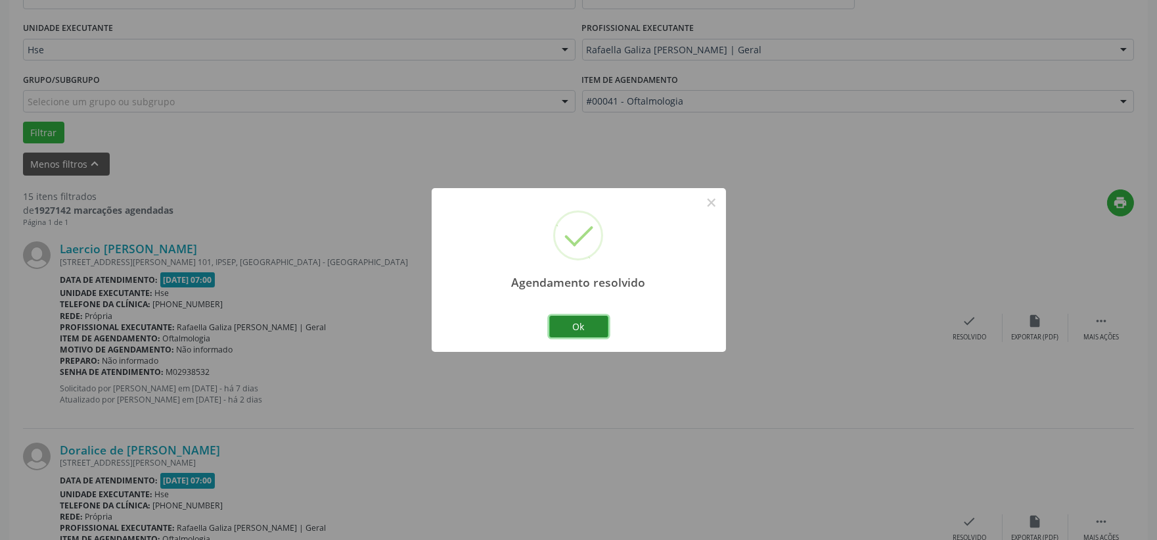
click at [603, 325] on button "Ok" at bounding box center [578, 326] width 59 height 22
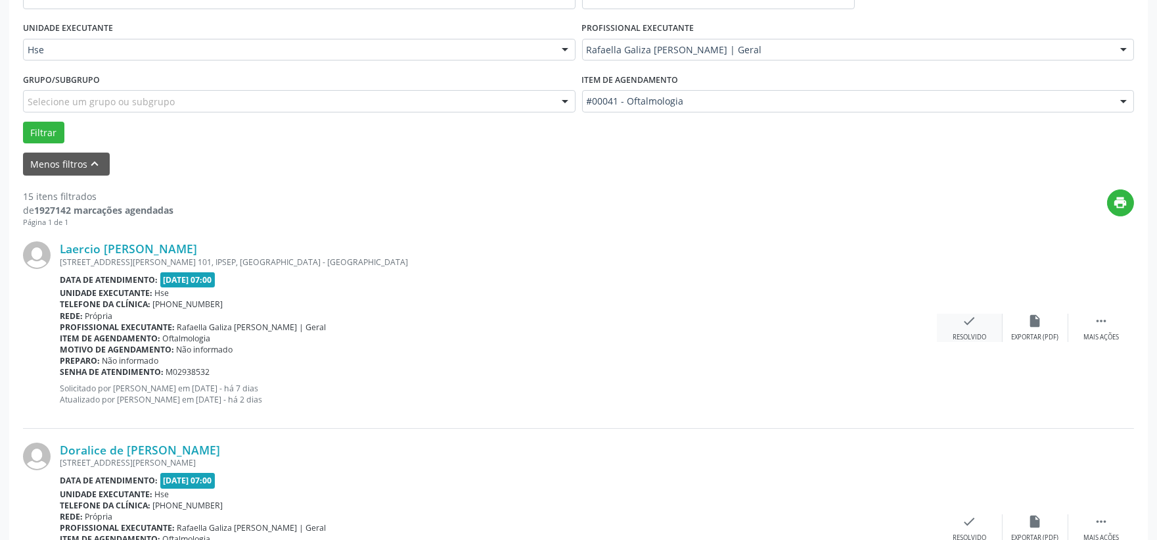
click at [973, 327] on icon "check" at bounding box center [970, 321] width 14 height 14
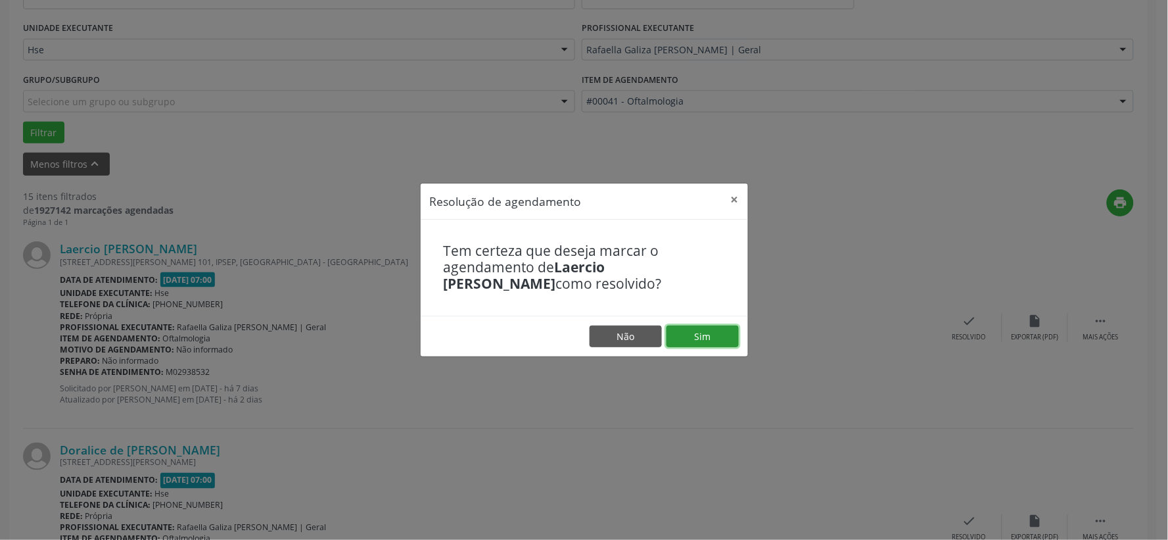
click at [725, 344] on button "Sim" at bounding box center [702, 336] width 72 height 22
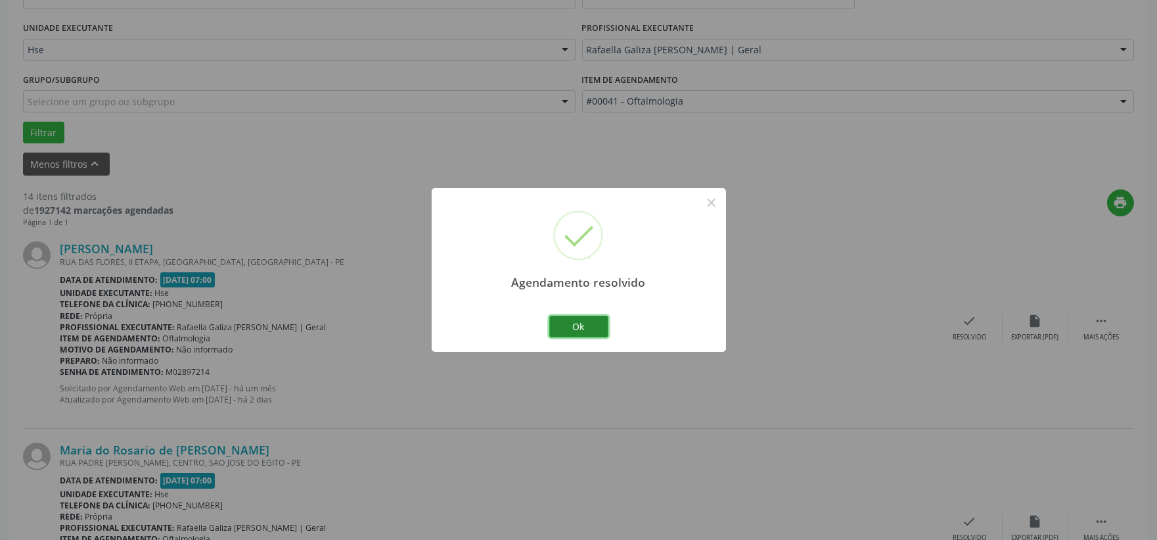
click at [592, 329] on button "Ok" at bounding box center [578, 326] width 59 height 22
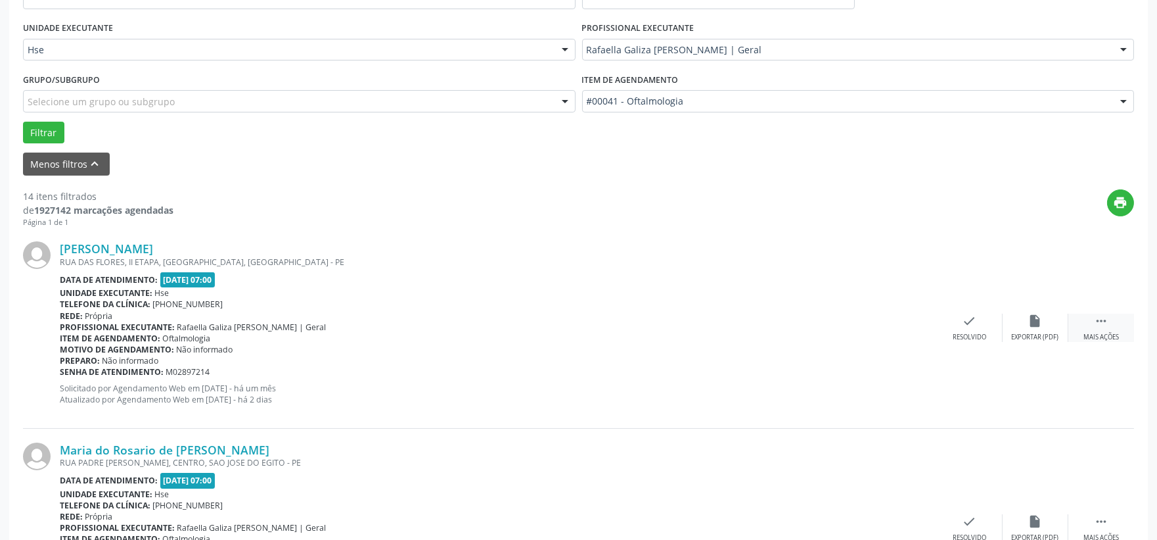
click at [1098, 327] on div " Mais ações" at bounding box center [1102, 328] width 66 height 28
click at [1032, 323] on icon "alarm_off" at bounding box center [1036, 321] width 14 height 14
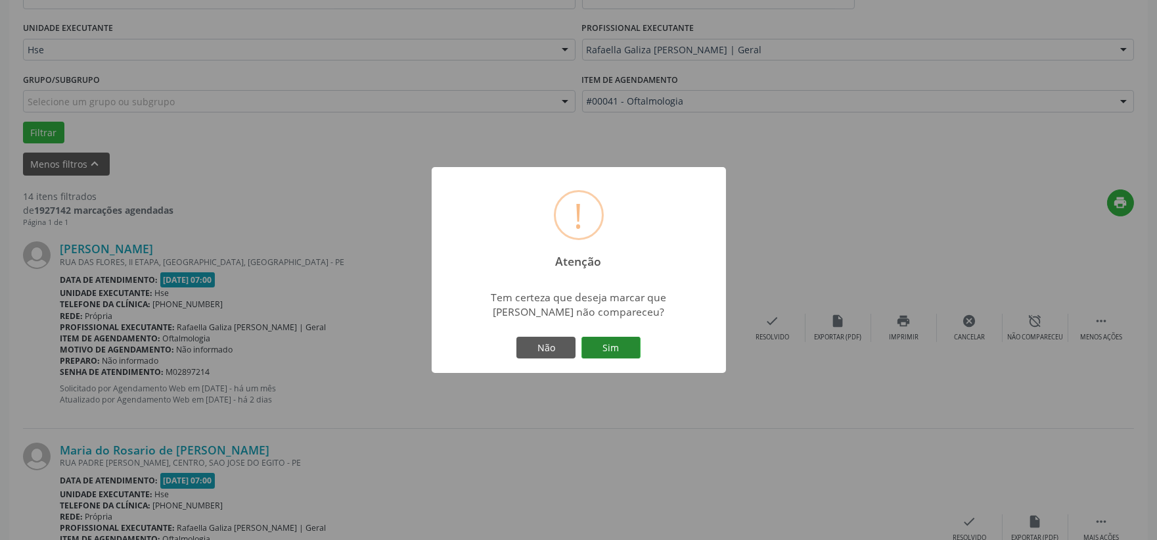
click at [634, 348] on button "Sim" at bounding box center [611, 348] width 59 height 22
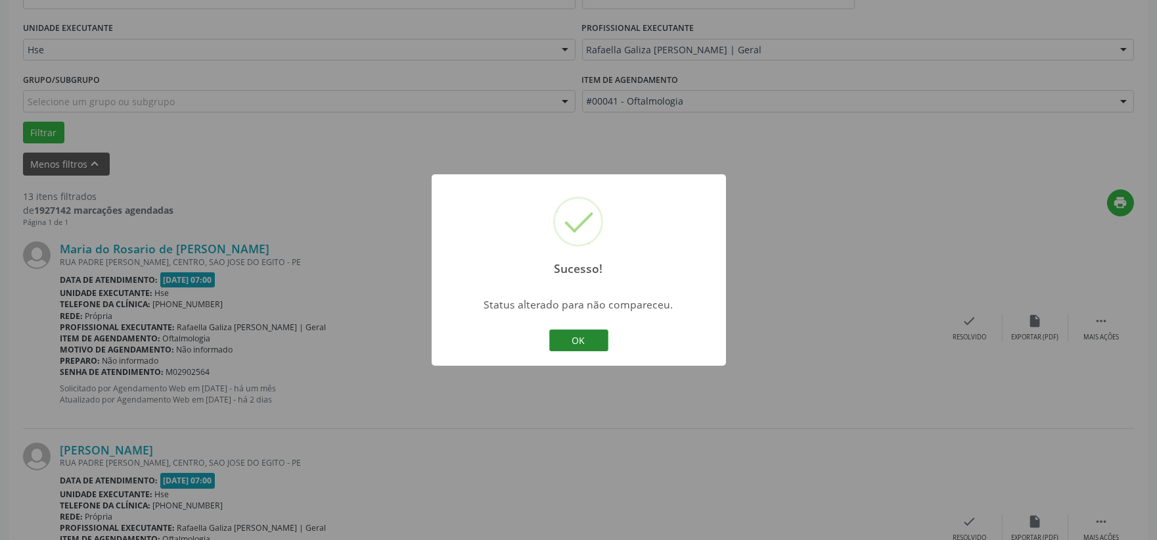
click at [569, 336] on button "OK" at bounding box center [578, 340] width 59 height 22
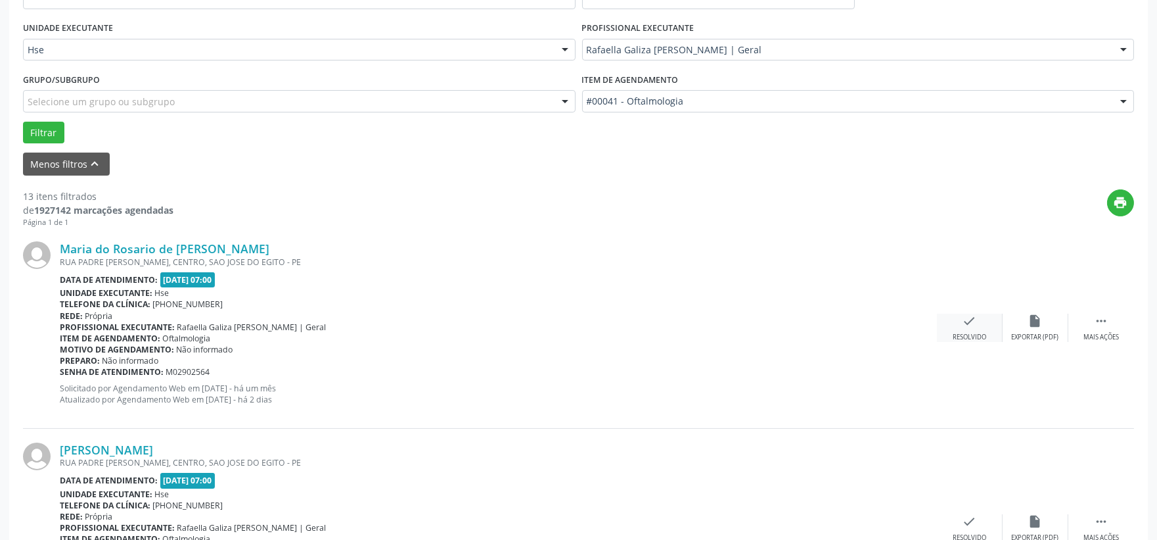
click at [976, 331] on div "check Resolvido" at bounding box center [970, 328] width 66 height 28
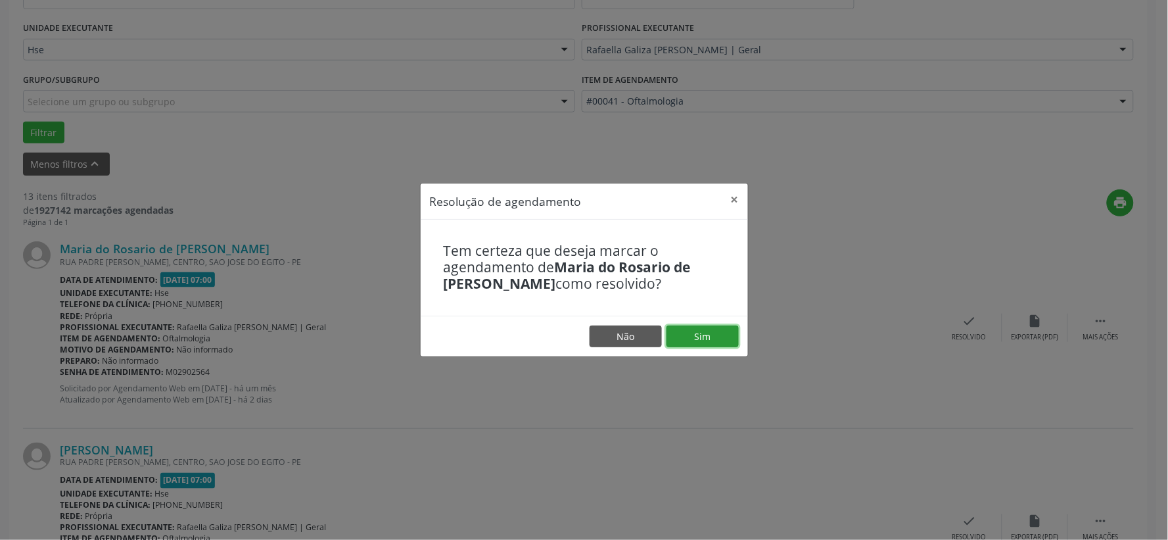
click at [734, 344] on button "Sim" at bounding box center [702, 336] width 72 height 22
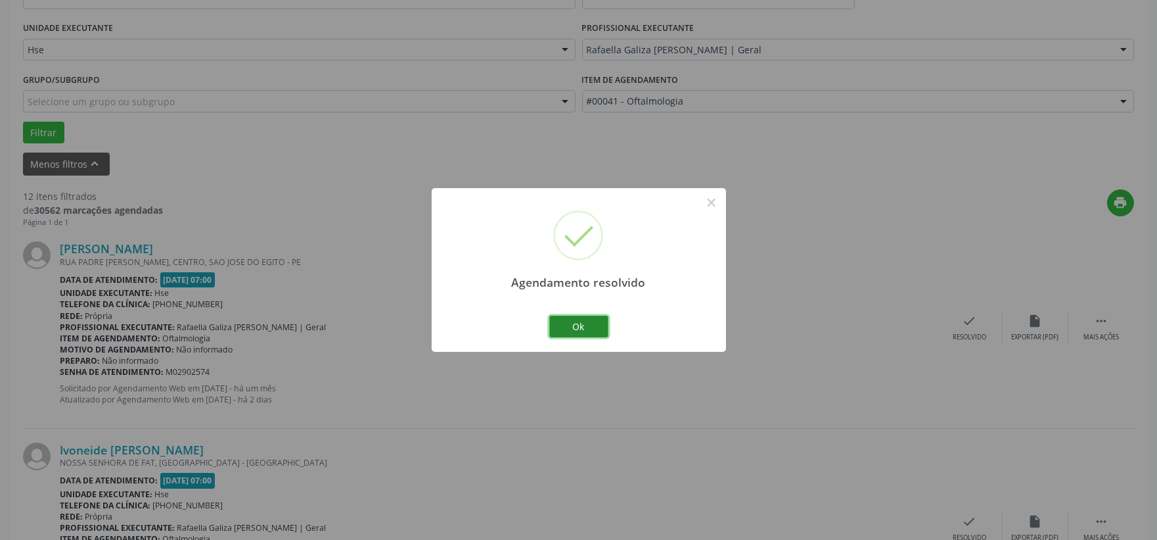
click at [572, 330] on button "Ok" at bounding box center [578, 326] width 59 height 22
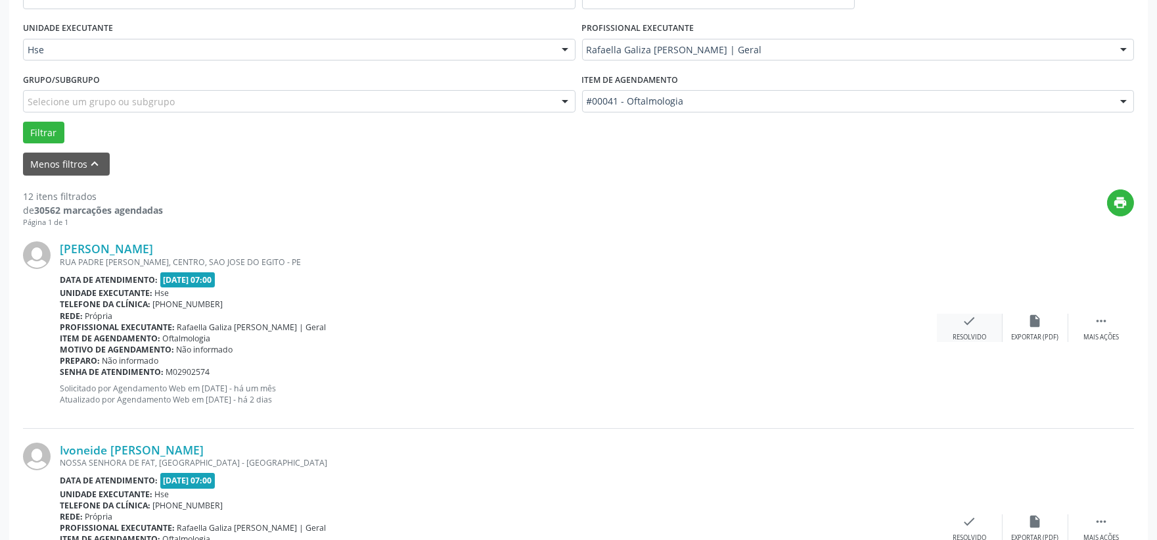
click at [961, 319] on div "check Resolvido" at bounding box center [970, 328] width 66 height 28
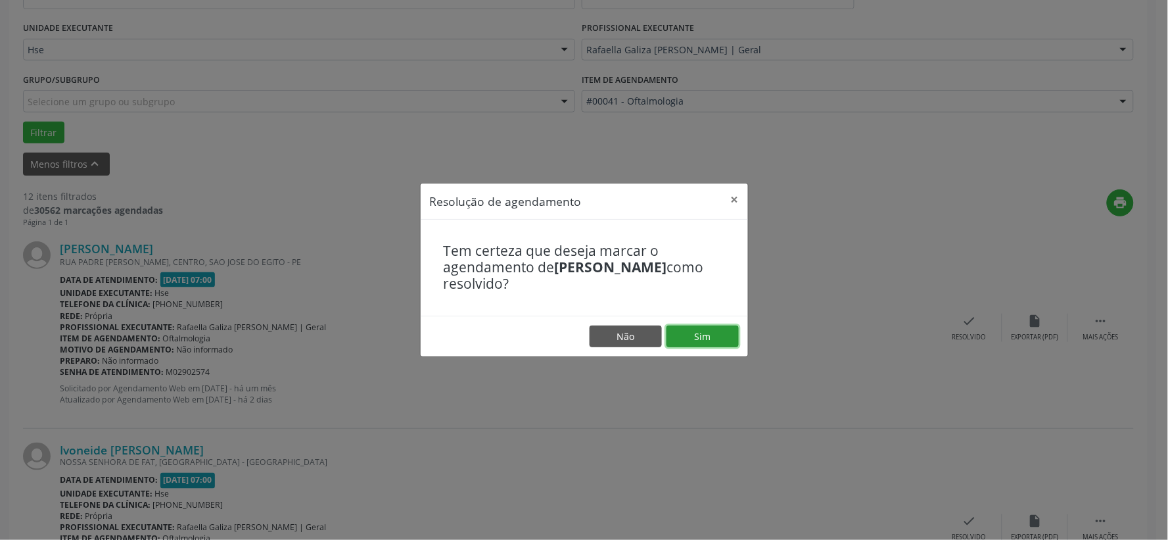
click at [687, 338] on button "Sim" at bounding box center [702, 336] width 72 height 22
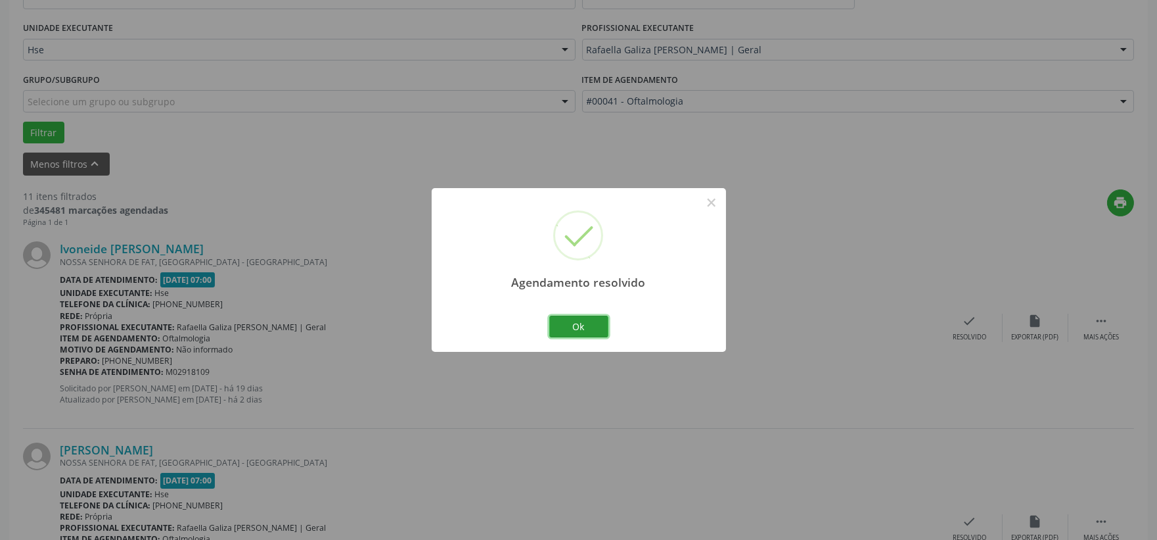
drag, startPoint x: 584, startPoint y: 331, endPoint x: 575, endPoint y: 344, distance: 15.7
click at [584, 333] on button "Ok" at bounding box center [578, 326] width 59 height 22
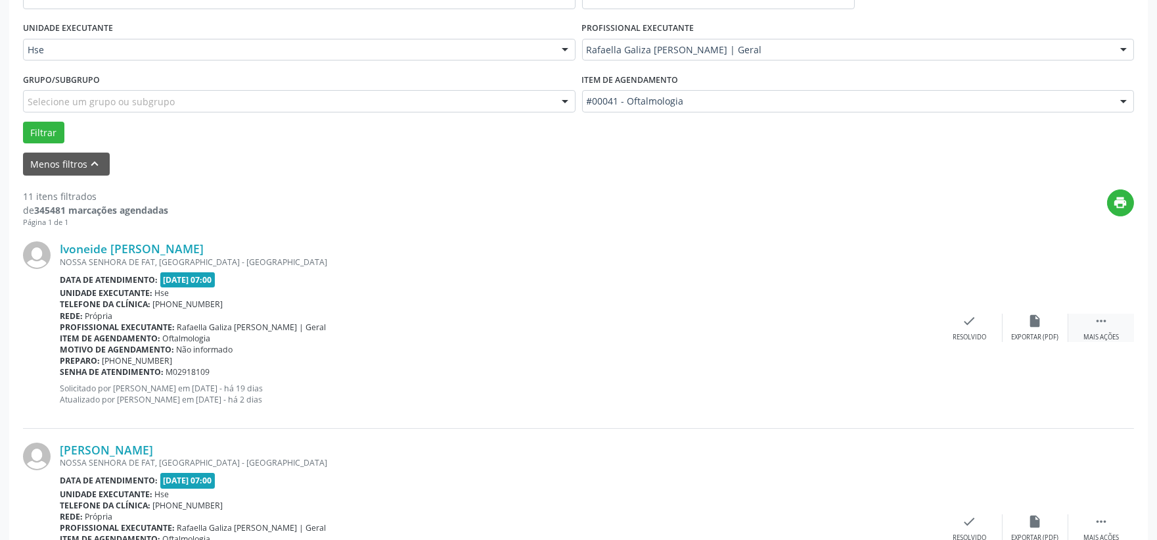
click at [1105, 337] on div "Mais ações" at bounding box center [1101, 337] width 35 height 9
click at [1092, 333] on div "Menos ações" at bounding box center [1102, 337] width 42 height 9
click at [1106, 327] on icon "" at bounding box center [1101, 321] width 14 height 14
click at [1012, 327] on div "alarm_off Não compareceu" at bounding box center [1036, 328] width 66 height 28
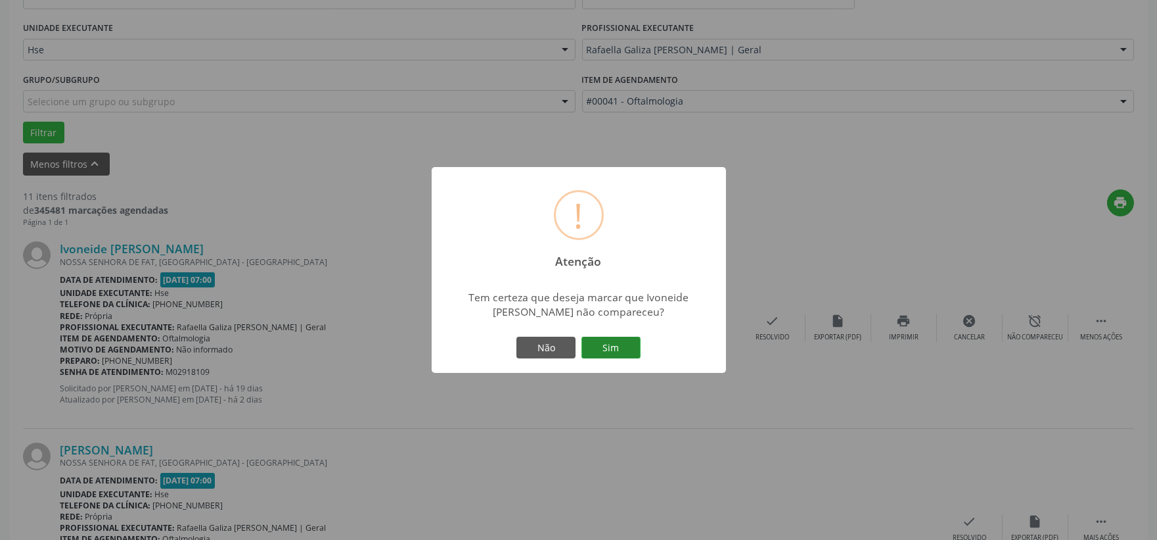
click at [608, 340] on button "Sim" at bounding box center [611, 348] width 59 height 22
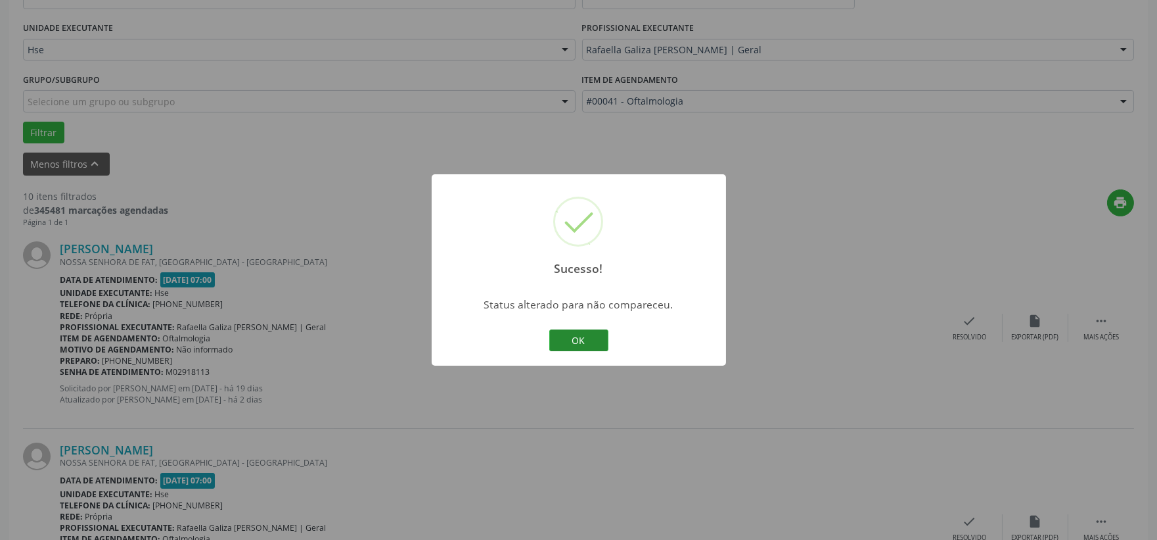
click at [583, 336] on button "OK" at bounding box center [578, 340] width 59 height 22
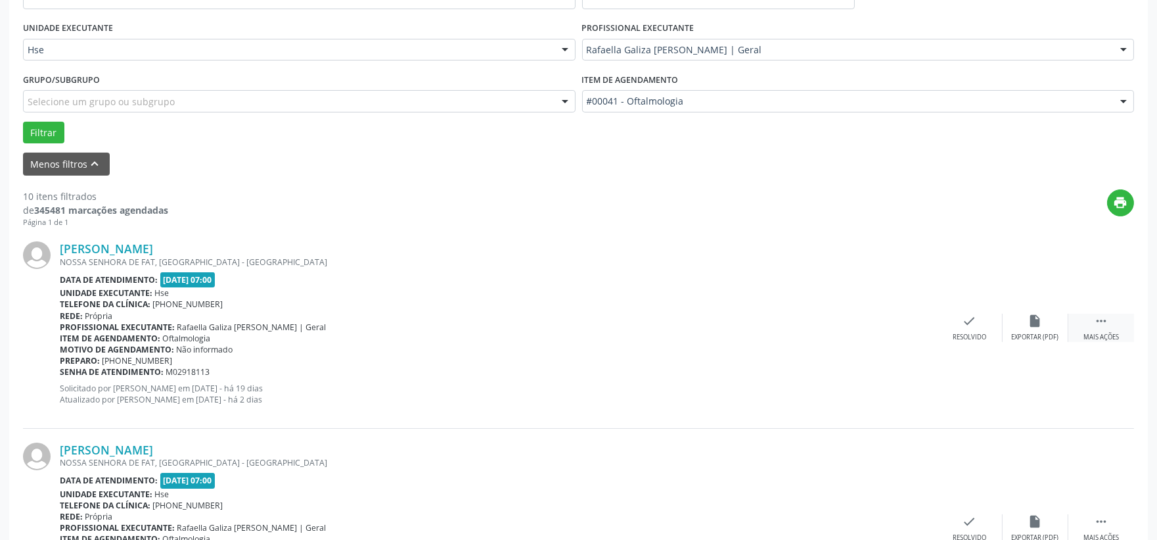
click at [1103, 329] on div " Mais ações" at bounding box center [1102, 328] width 66 height 28
click at [1023, 335] on div "Não compareceu" at bounding box center [1036, 337] width 56 height 9
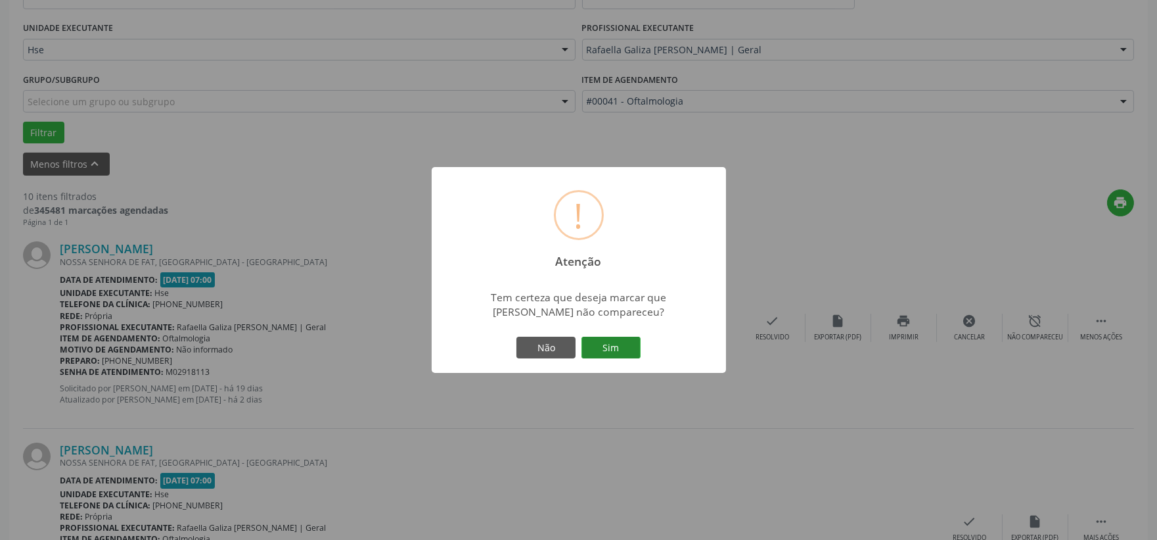
click at [619, 342] on button "Sim" at bounding box center [611, 348] width 59 height 22
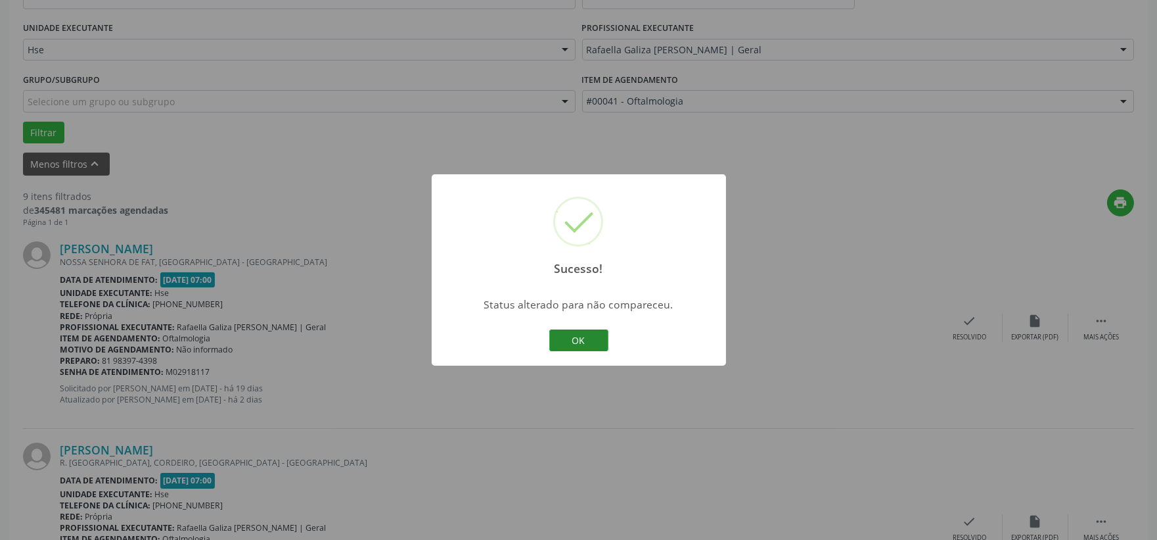
click at [573, 337] on button "OK" at bounding box center [578, 340] width 59 height 22
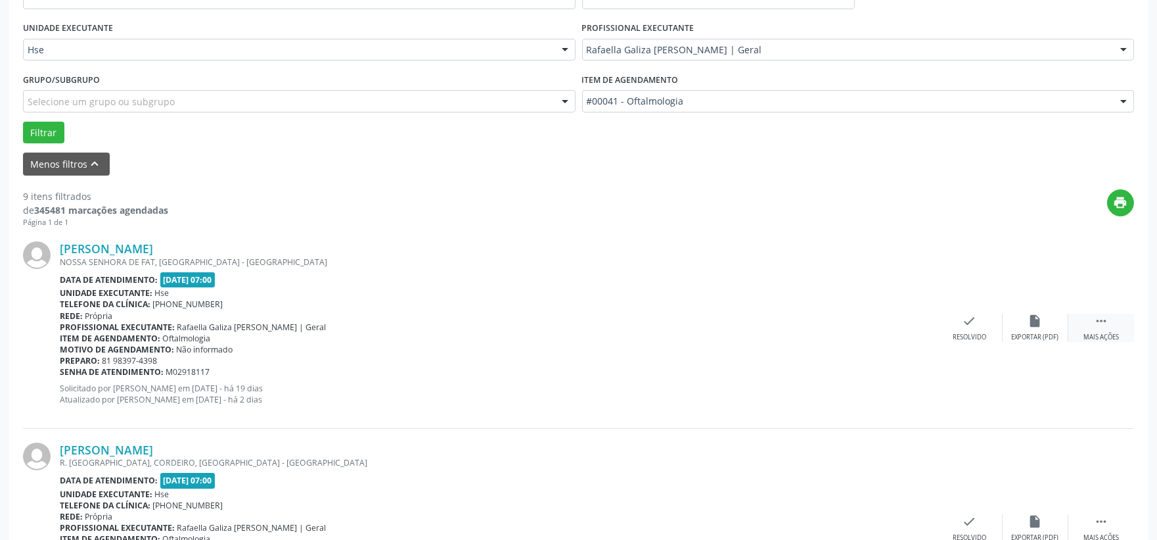
click at [1105, 326] on icon "" at bounding box center [1101, 321] width 14 height 14
click at [1023, 327] on div "alarm_off Não compareceu" at bounding box center [1036, 328] width 66 height 28
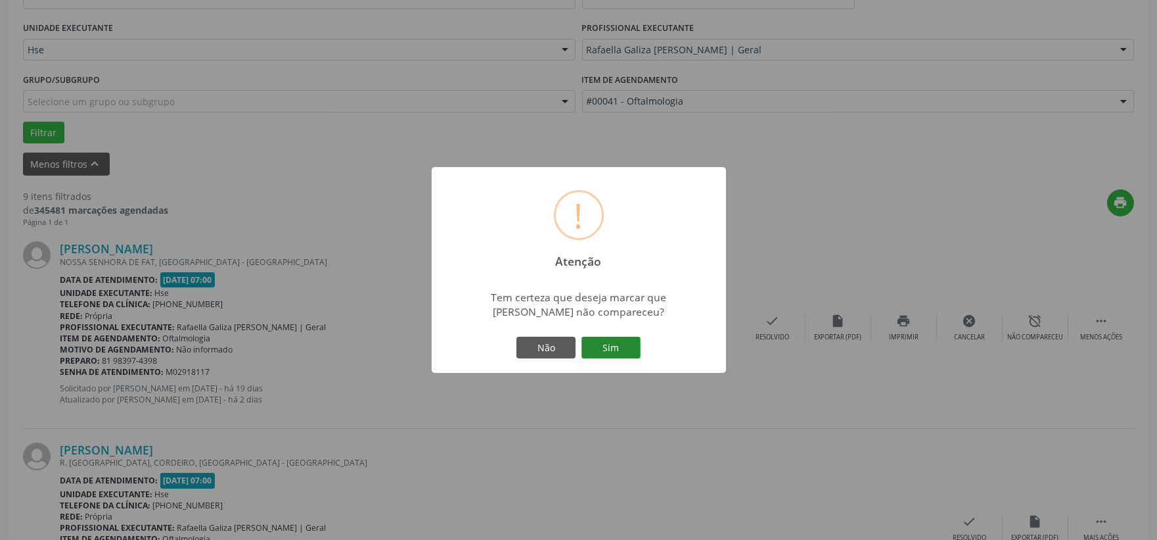
click at [606, 343] on button "Sim" at bounding box center [611, 348] width 59 height 22
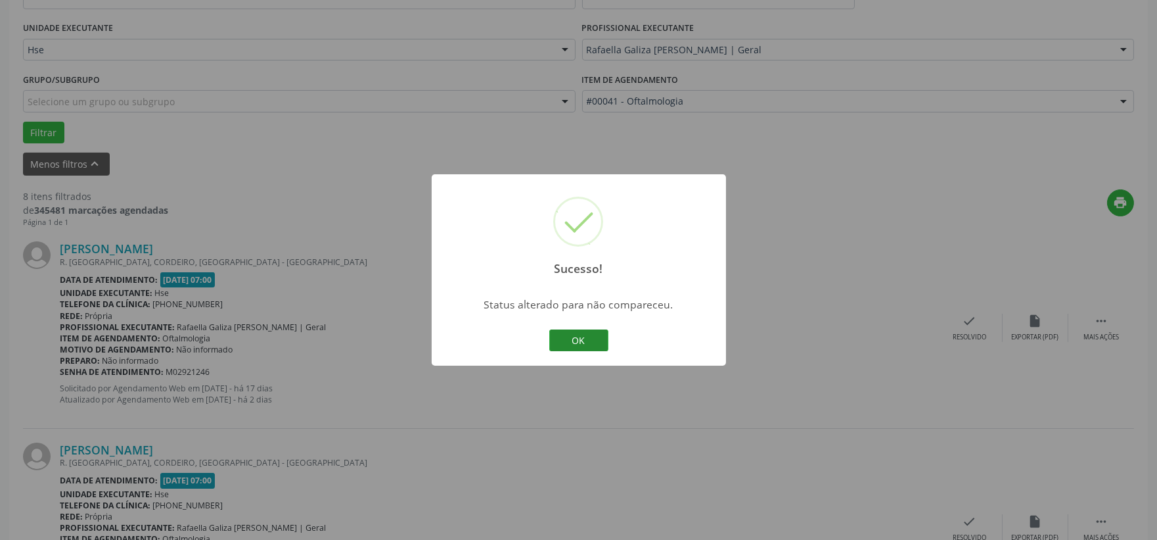
click at [586, 344] on button "OK" at bounding box center [578, 340] width 59 height 22
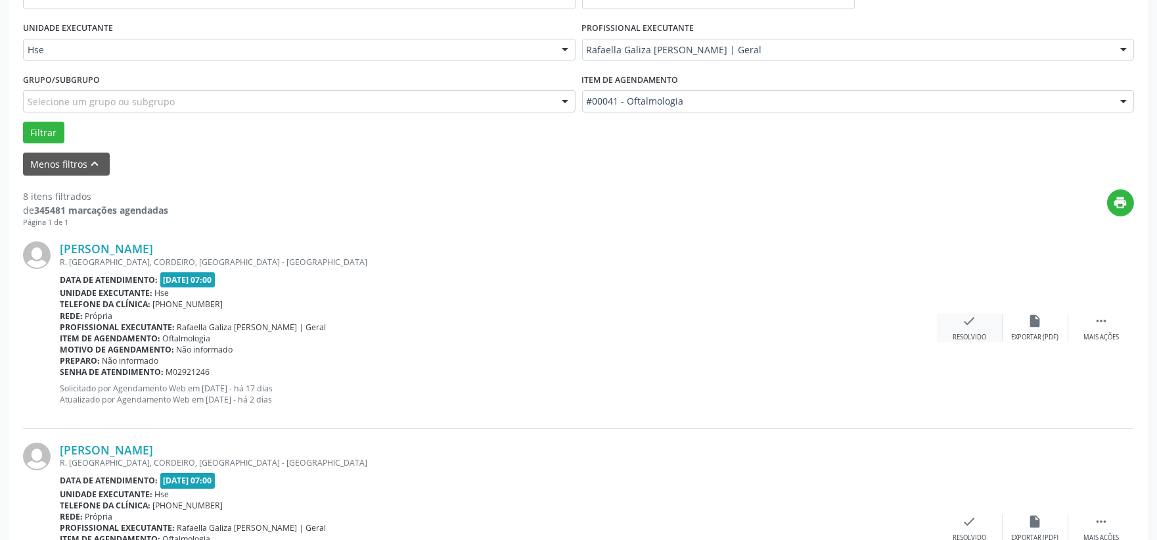
click at [969, 329] on div "check Resolvido" at bounding box center [970, 328] width 66 height 28
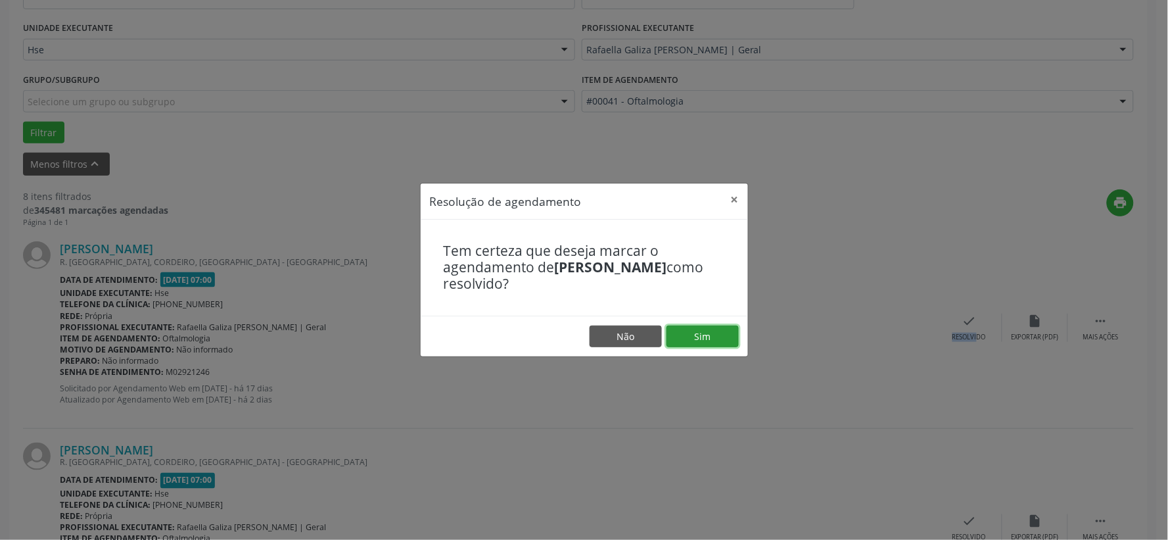
click at [714, 337] on button "Sim" at bounding box center [702, 336] width 72 height 22
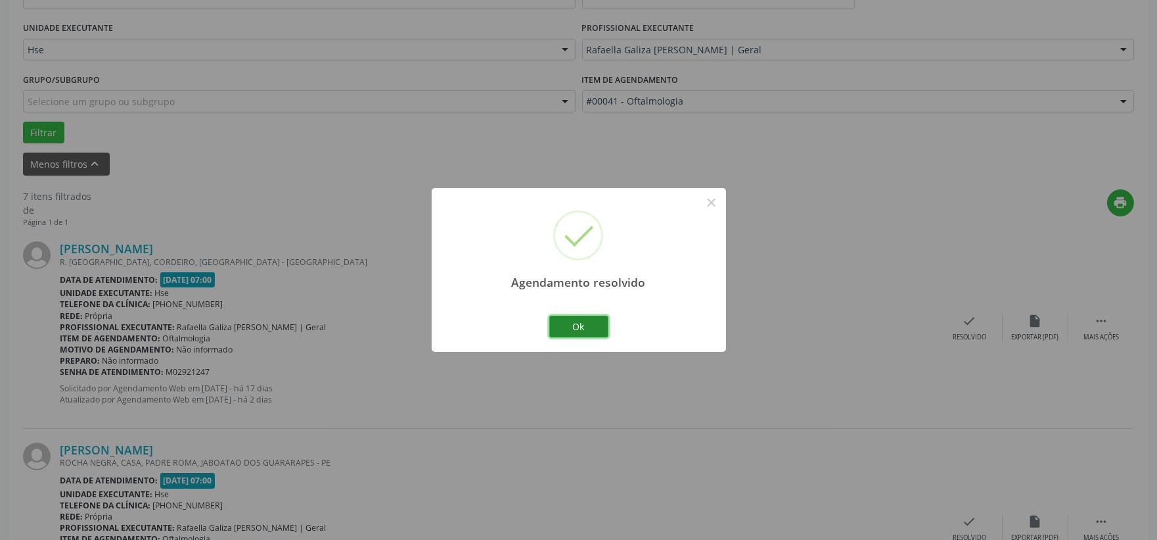
click at [586, 331] on button "Ok" at bounding box center [578, 326] width 59 height 22
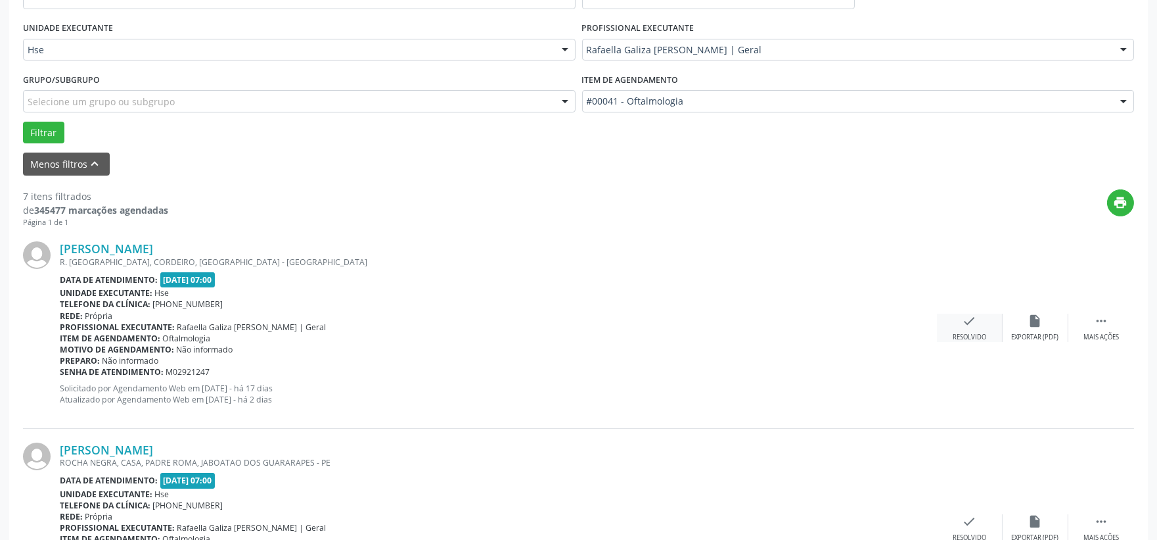
click at [950, 326] on div "check Resolvido" at bounding box center [970, 328] width 66 height 28
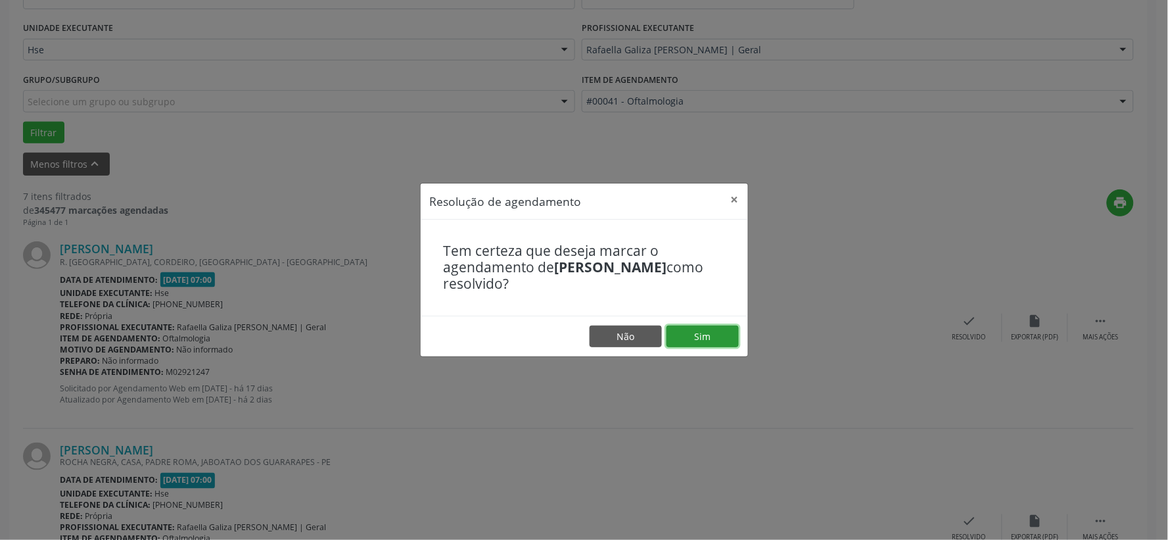
click at [719, 346] on button "Sim" at bounding box center [702, 336] width 72 height 22
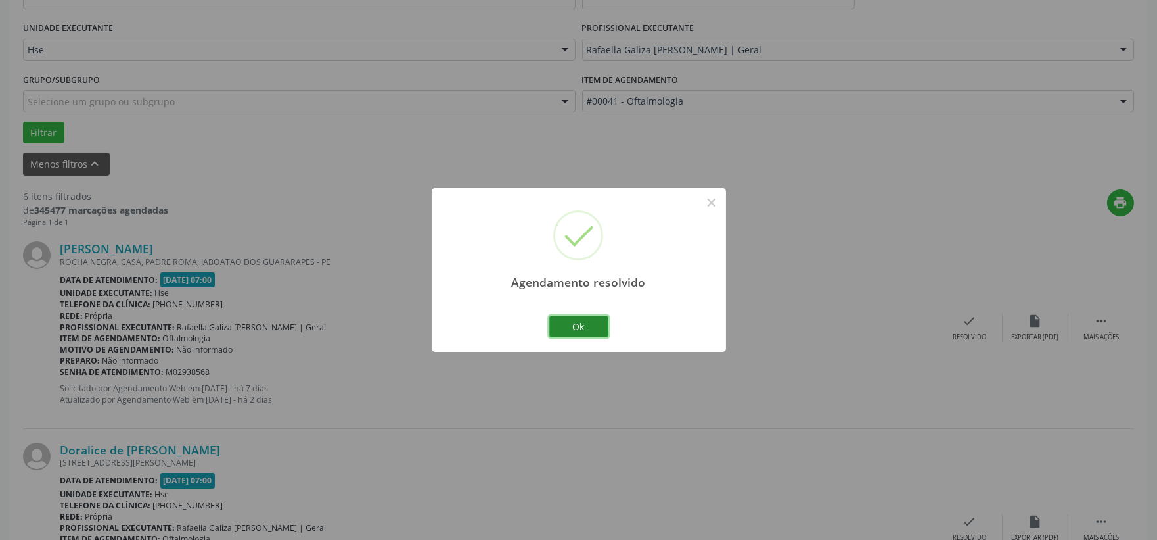
click at [595, 323] on button "Ok" at bounding box center [578, 326] width 59 height 22
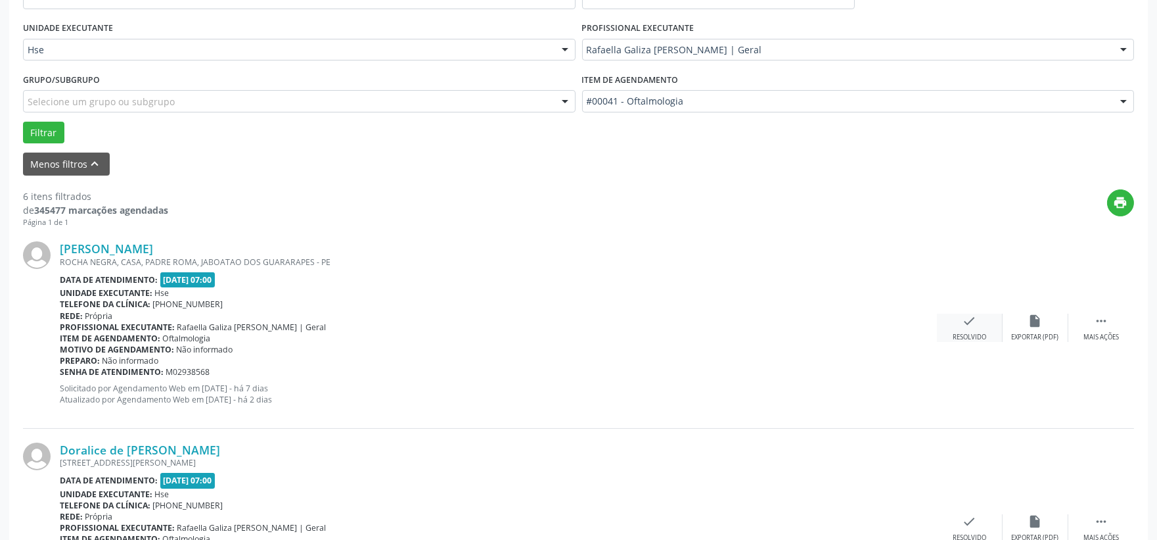
click at [964, 335] on div "Resolvido" at bounding box center [970, 337] width 34 height 9
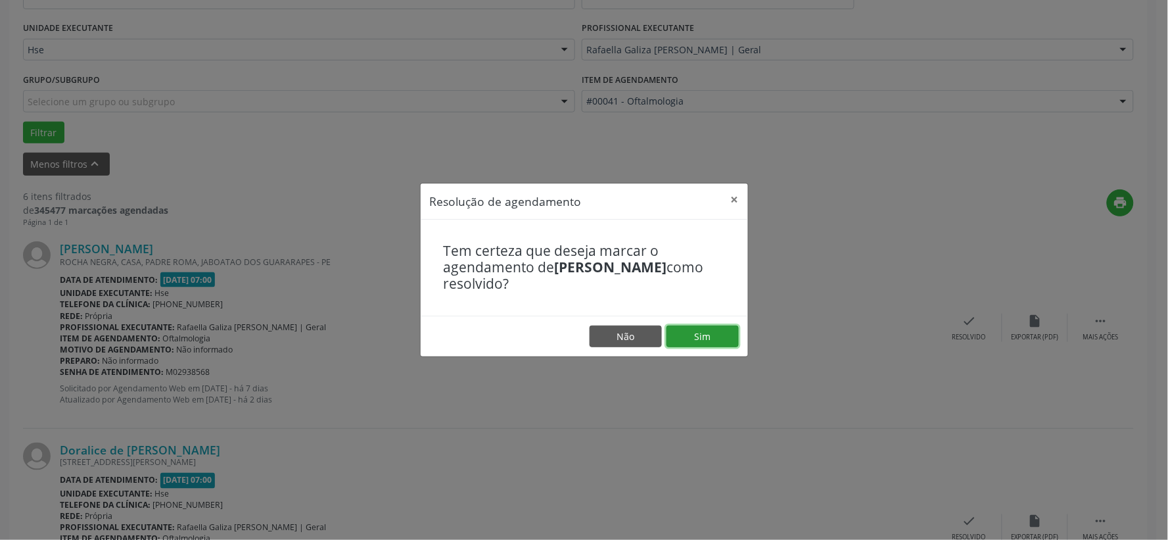
click at [732, 338] on button "Sim" at bounding box center [702, 336] width 72 height 22
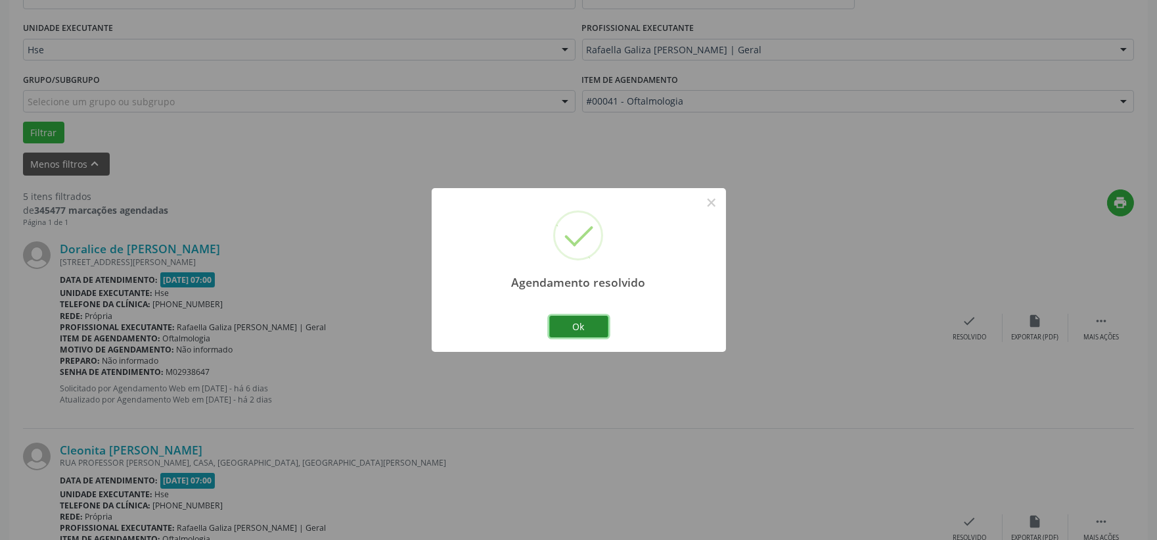
click at [600, 321] on button "Ok" at bounding box center [578, 326] width 59 height 22
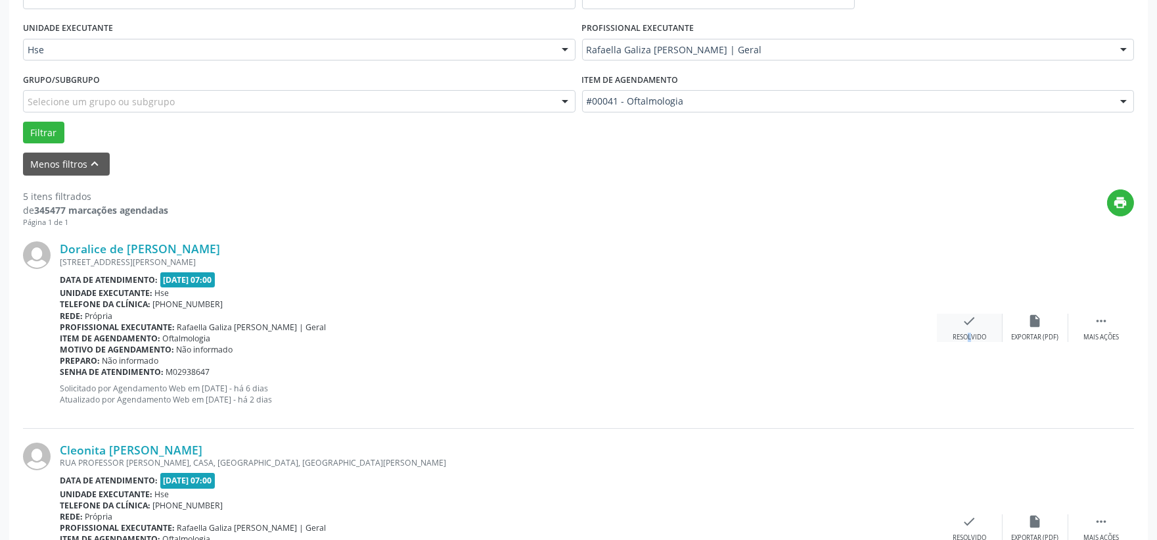
click at [958, 331] on div "check Resolvido" at bounding box center [970, 328] width 66 height 28
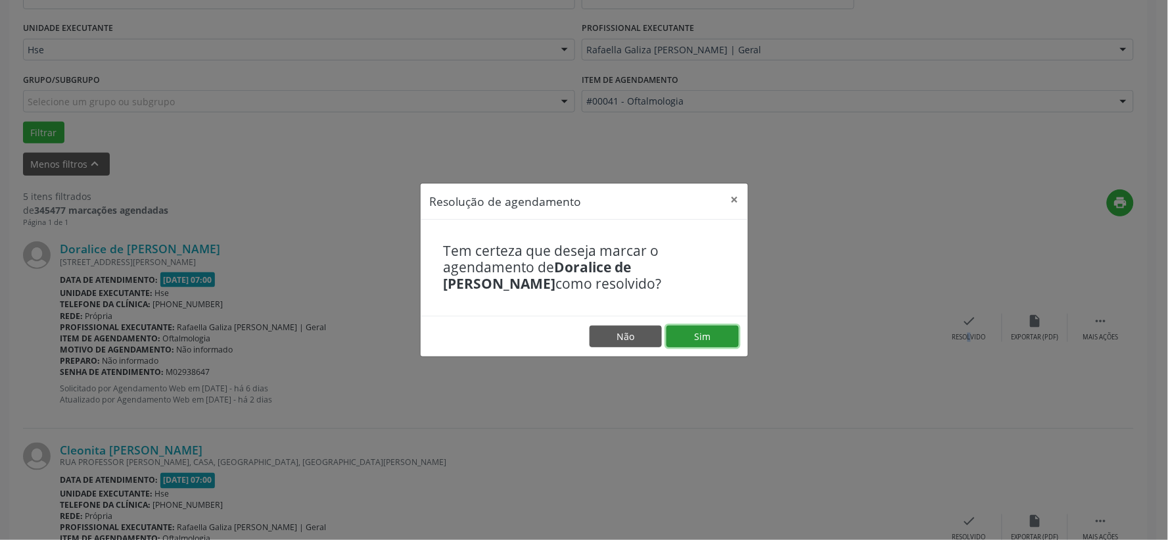
click at [730, 335] on button "Sim" at bounding box center [702, 336] width 72 height 22
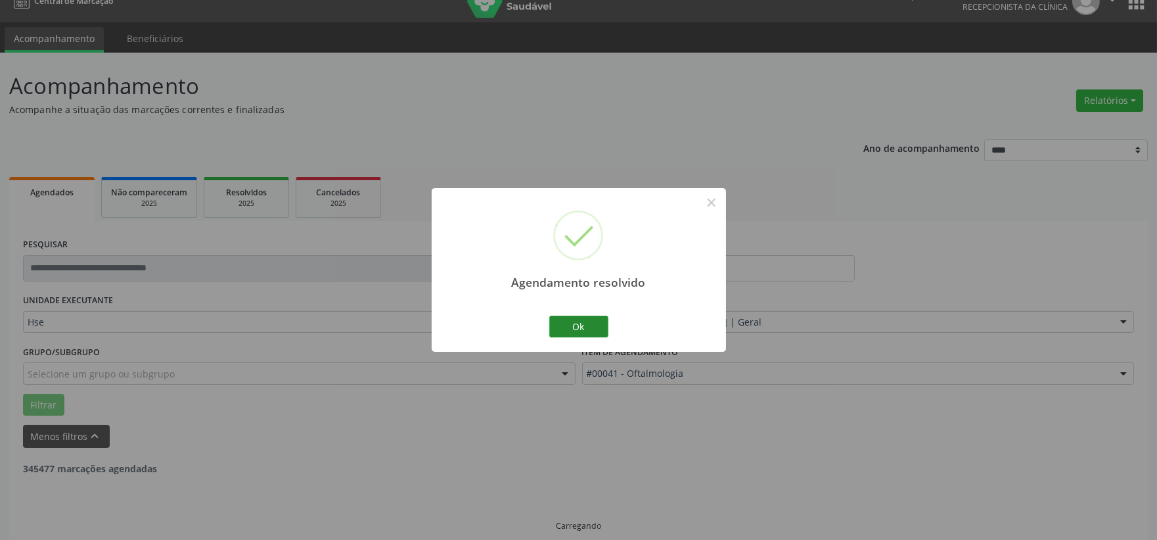
scroll to position [34, 0]
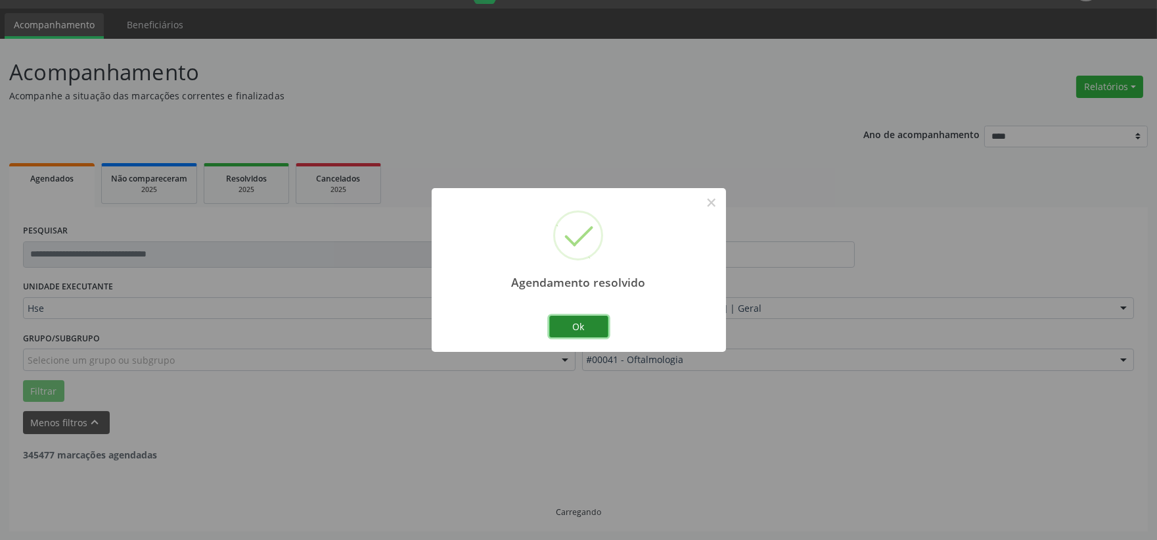
click at [572, 330] on button "Ok" at bounding box center [578, 326] width 59 height 22
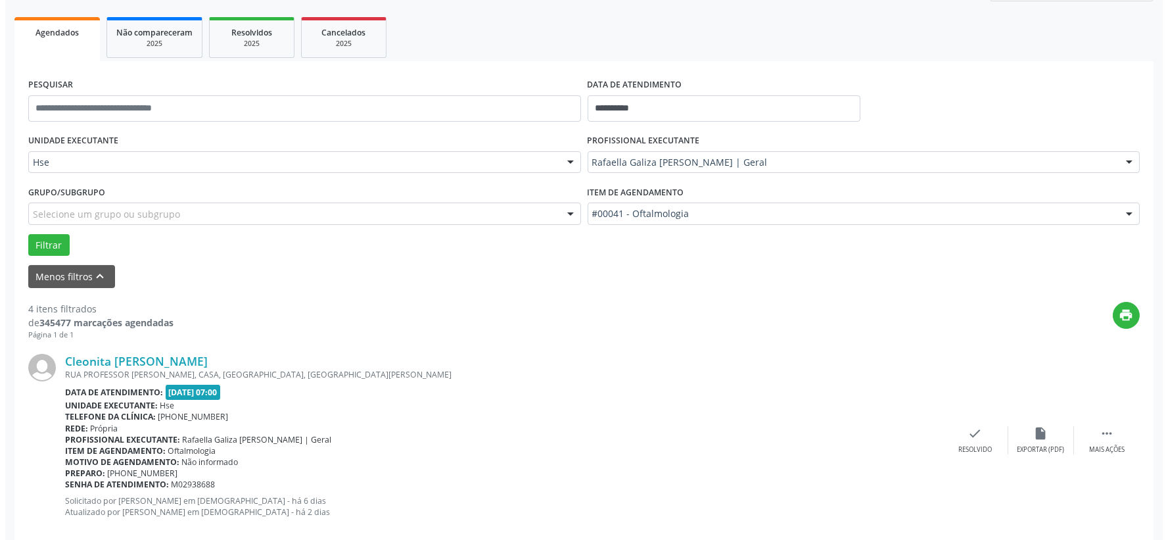
scroll to position [252, 0]
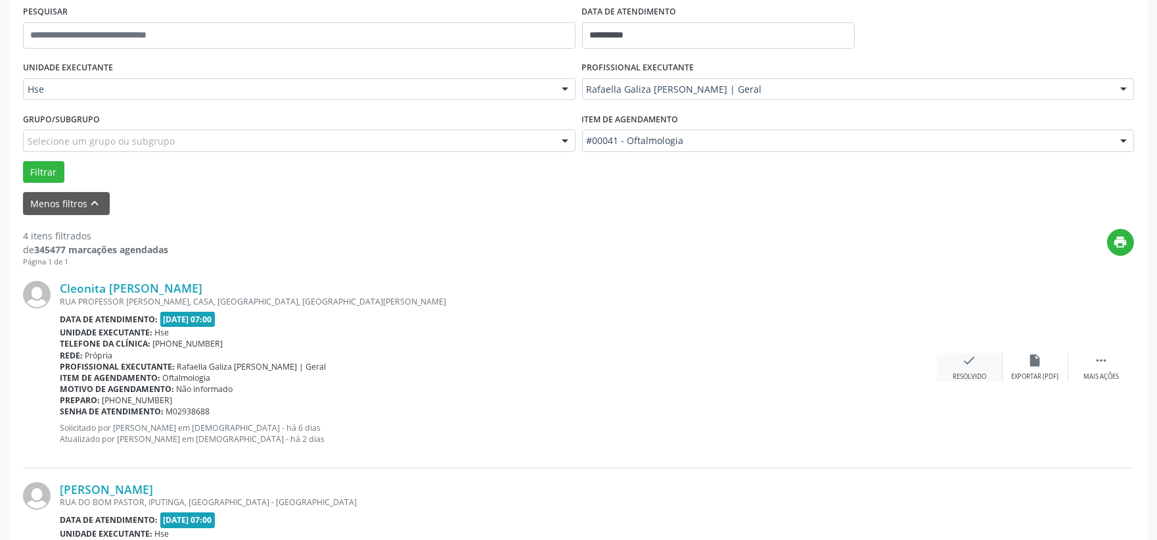
click at [968, 360] on icon "check" at bounding box center [970, 360] width 14 height 14
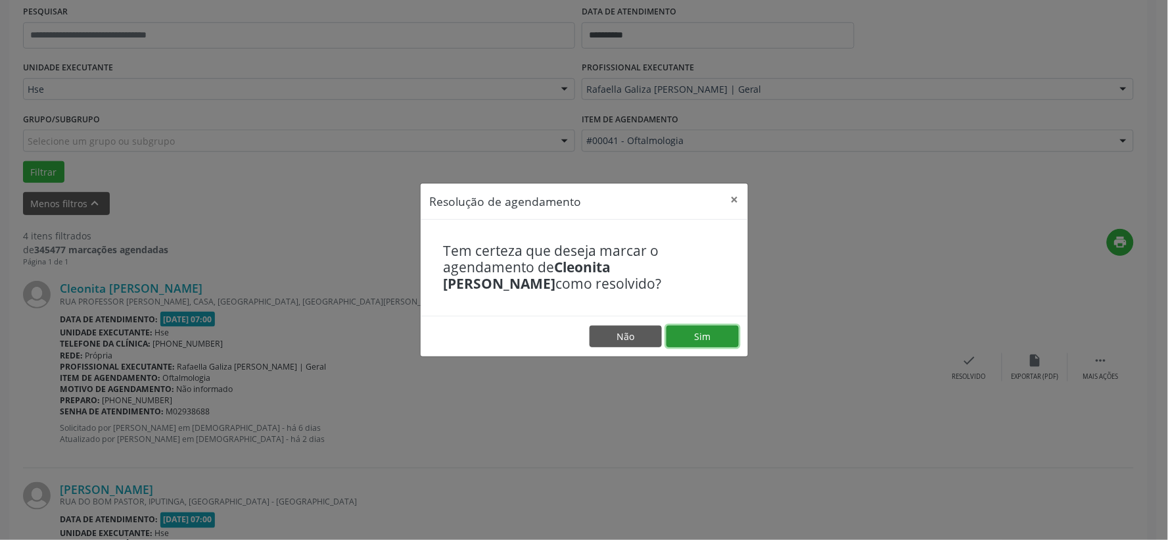
click at [714, 337] on button "Sim" at bounding box center [702, 336] width 72 height 22
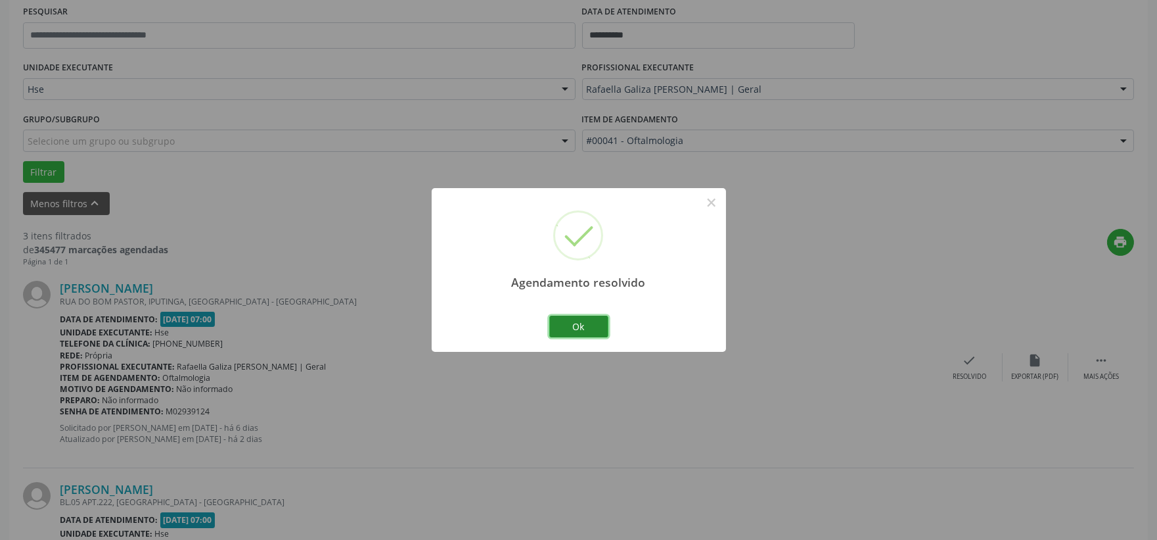
click at [596, 325] on button "Ok" at bounding box center [578, 326] width 59 height 22
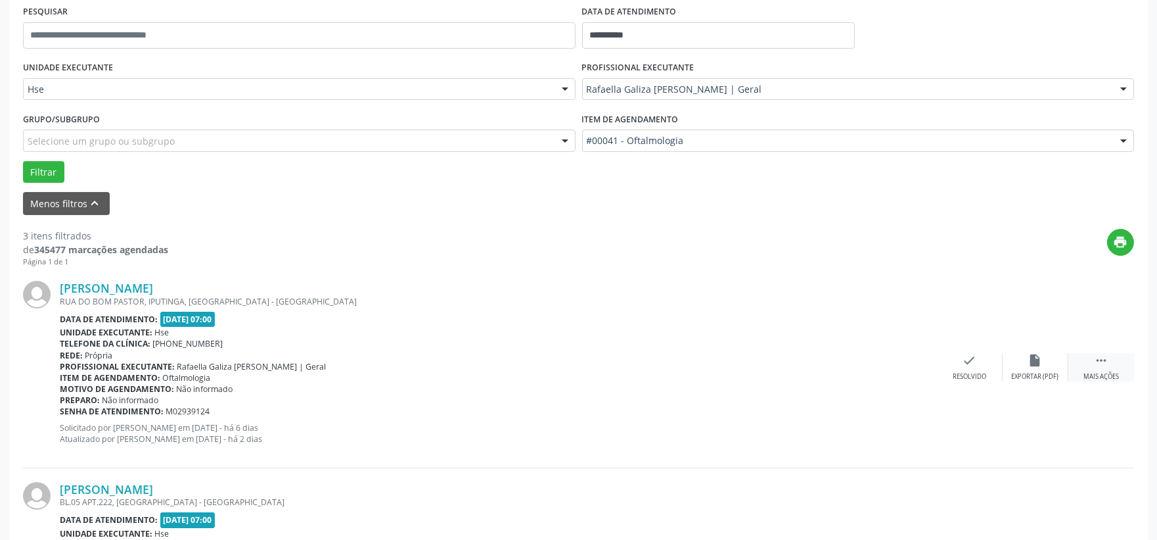
click at [1107, 375] on div "Mais ações" at bounding box center [1101, 376] width 35 height 9
click at [1035, 376] on div "Não compareceu" at bounding box center [1036, 376] width 56 height 9
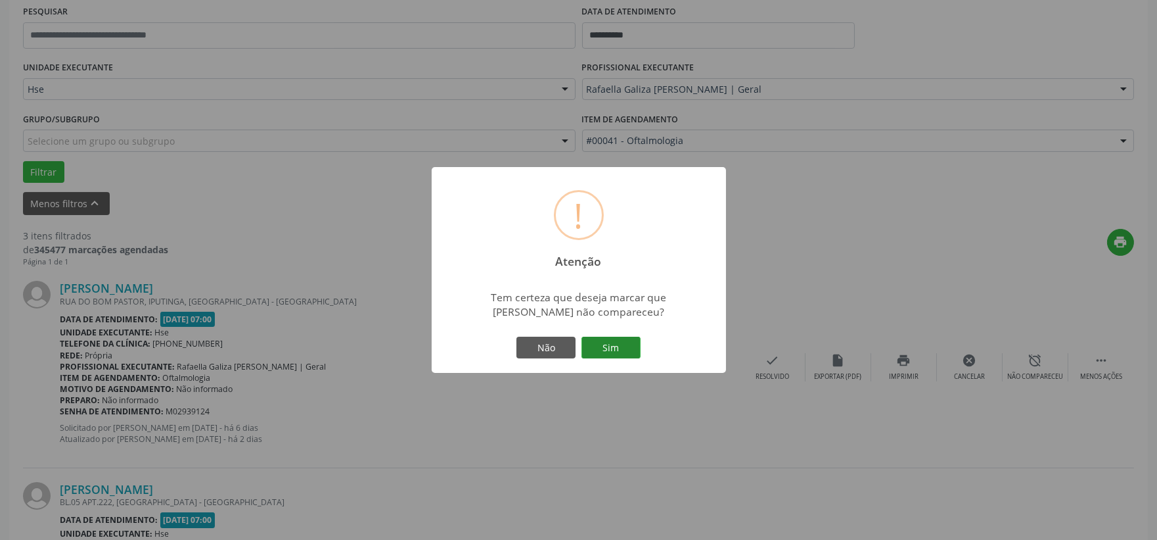
click at [617, 345] on button "Sim" at bounding box center [611, 348] width 59 height 22
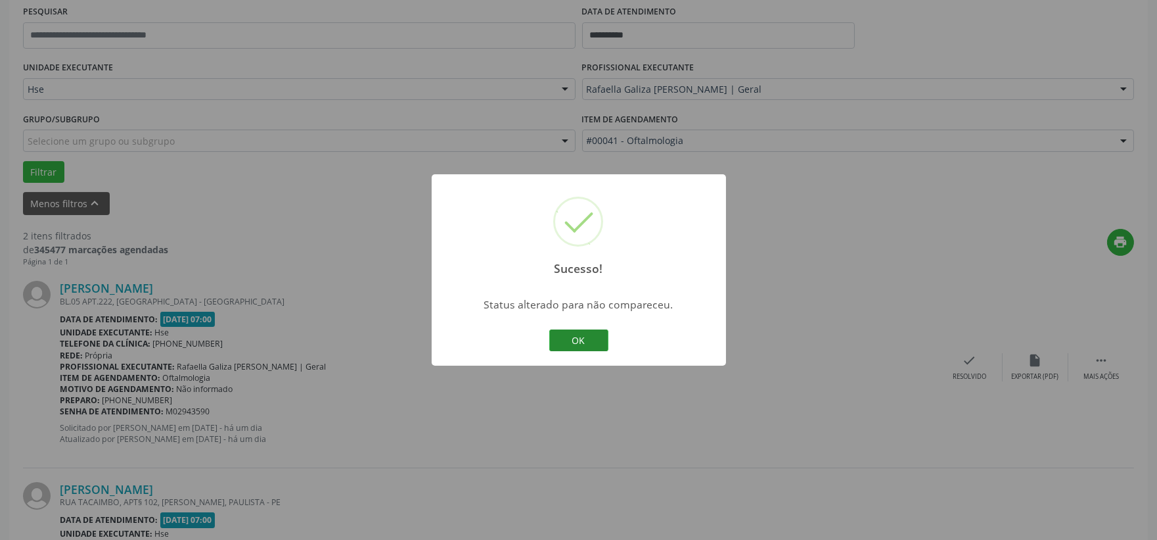
click at [564, 339] on button "OK" at bounding box center [578, 340] width 59 height 22
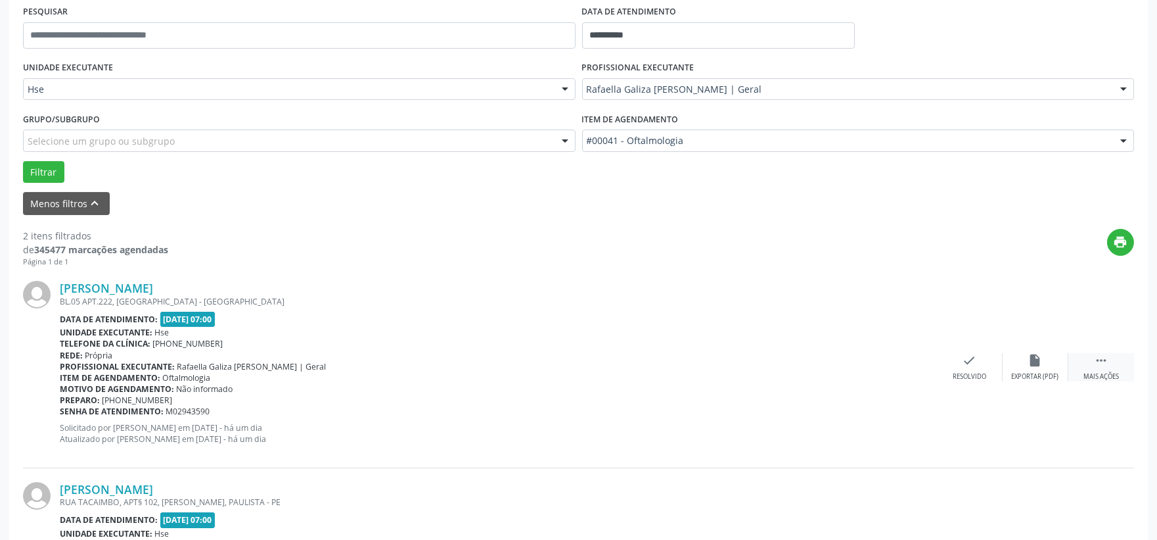
click at [1088, 377] on div "[PERSON_NAME] BL.05 APT.222, [GEOGRAPHIC_DATA] - [GEOGRAPHIC_DATA] Data de aten…" at bounding box center [578, 367] width 1111 height 200
click at [1088, 368] on div " Mais ações" at bounding box center [1102, 367] width 66 height 28
click at [1029, 365] on icon "alarm_off" at bounding box center [1036, 360] width 14 height 14
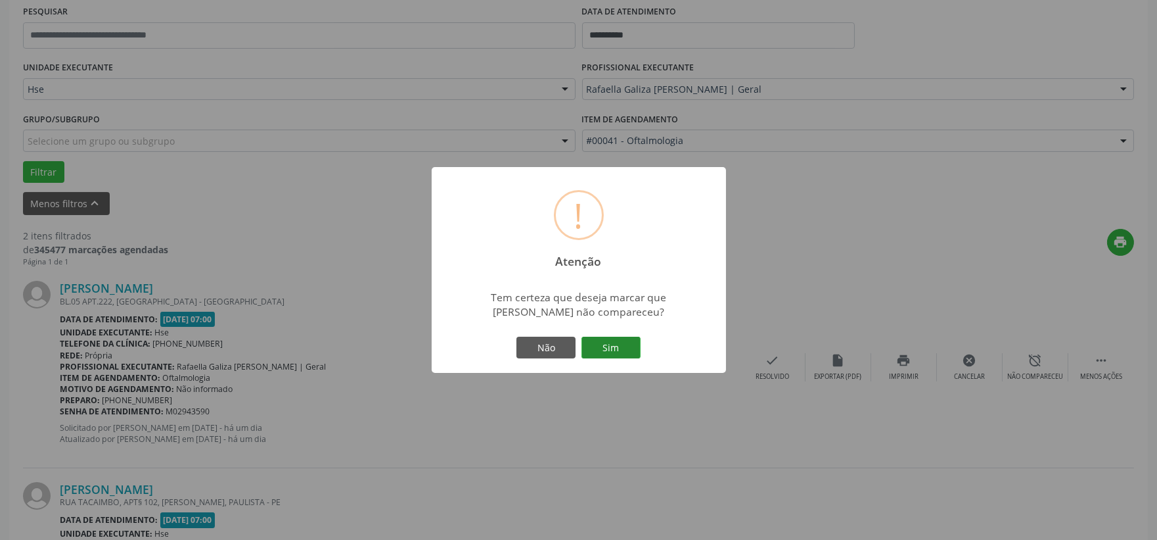
click at [617, 356] on button "Sim" at bounding box center [611, 348] width 59 height 22
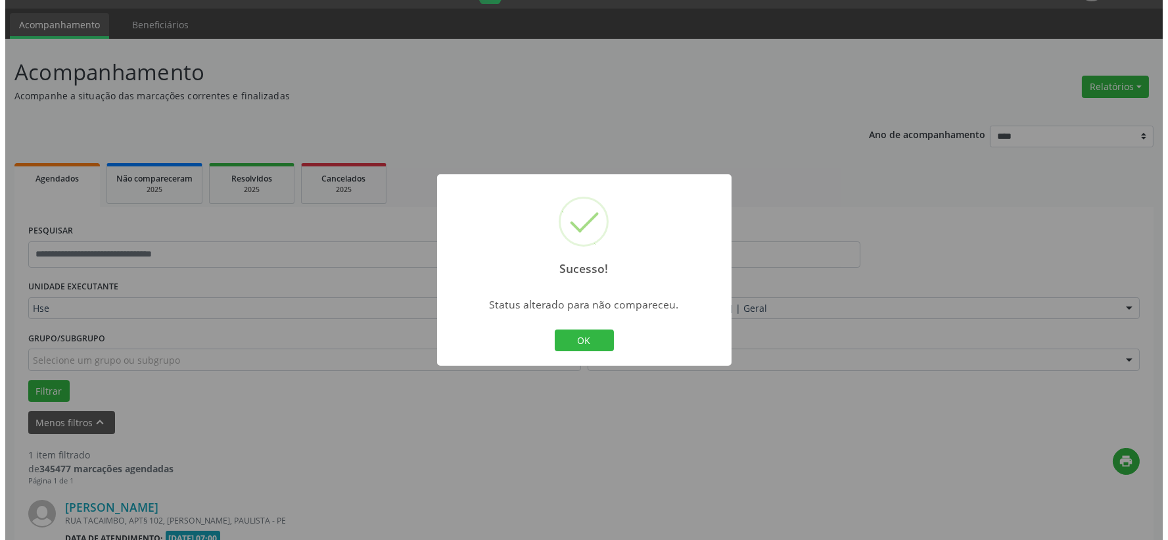
scroll to position [202, 0]
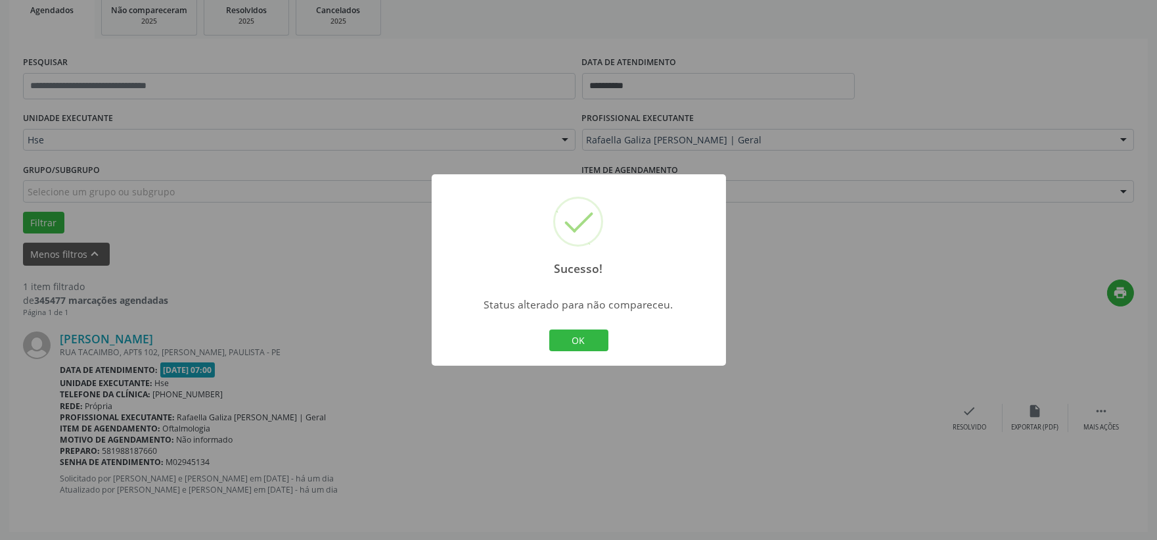
click at [603, 352] on div "OK Cancel" at bounding box center [578, 341] width 65 height 28
click at [613, 352] on div "Sucesso! × Status alterado para não compareceu. OK Cancel" at bounding box center [579, 270] width 294 height 192
click at [600, 345] on button "OK" at bounding box center [578, 340] width 59 height 22
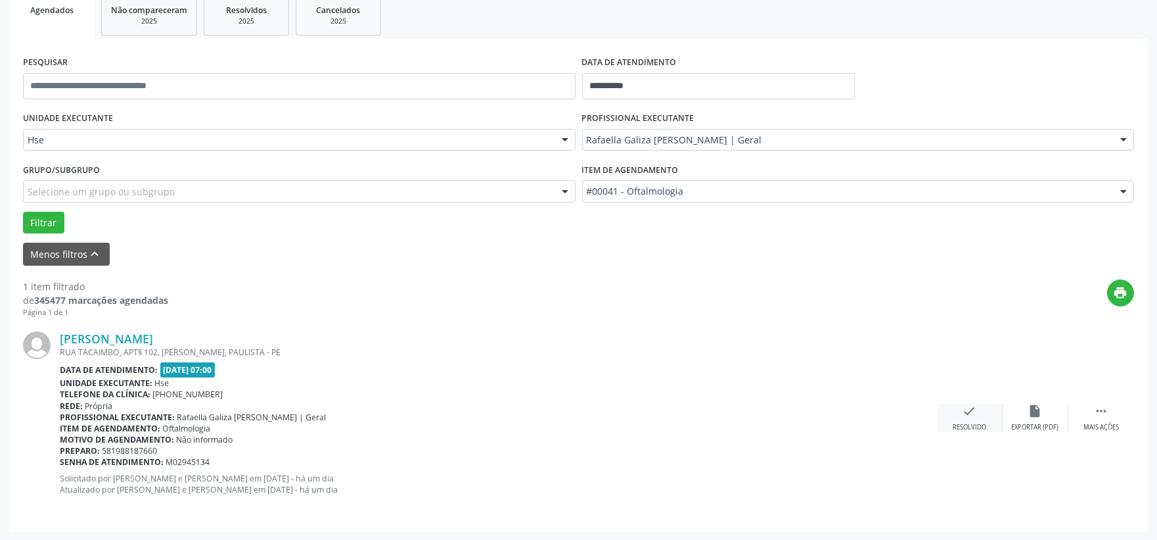
click at [976, 417] on icon "check" at bounding box center [970, 411] width 14 height 14
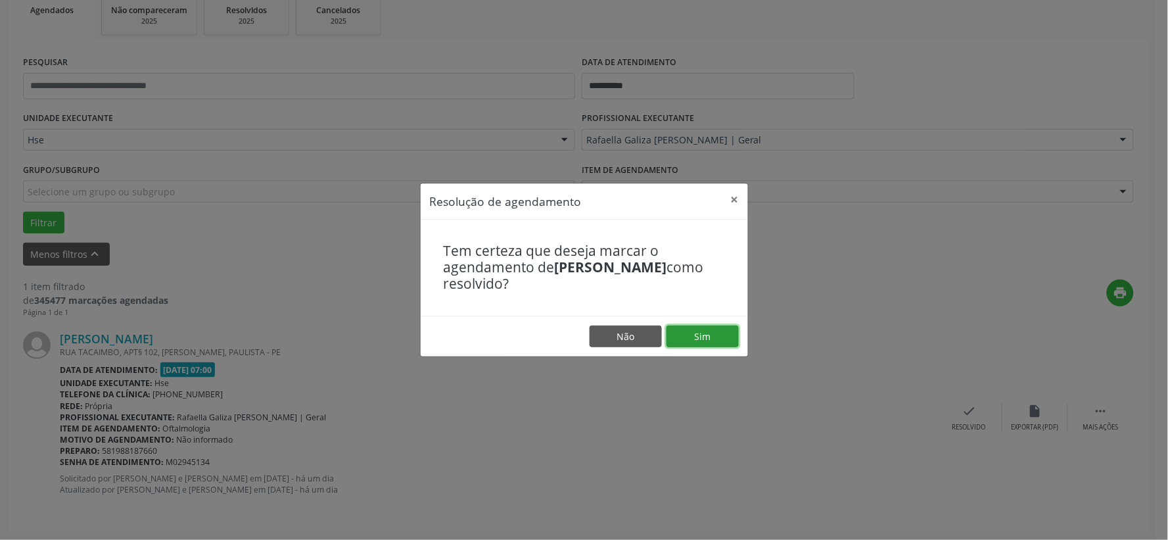
click at [718, 333] on button "Sim" at bounding box center [702, 336] width 72 height 22
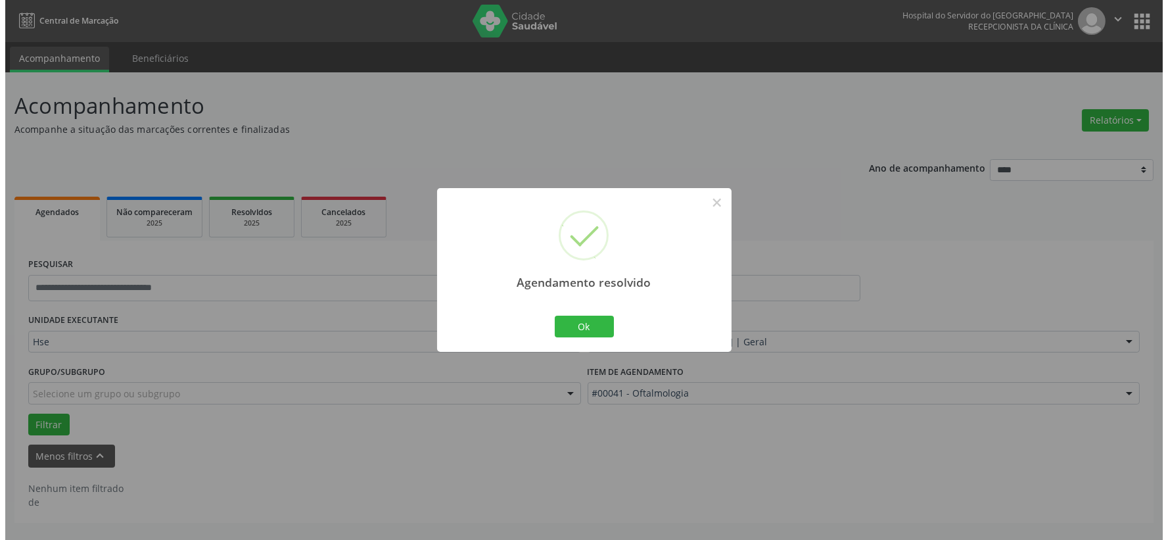
scroll to position [0, 0]
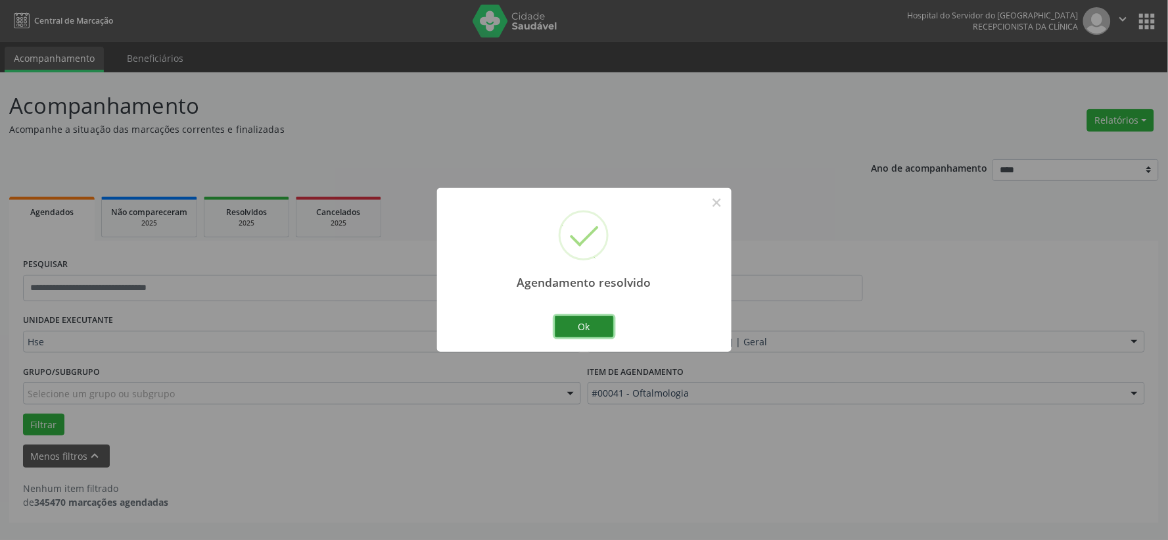
click at [583, 327] on button "Ok" at bounding box center [584, 326] width 59 height 22
